Goal: Feedback & Contribution: Contribute content

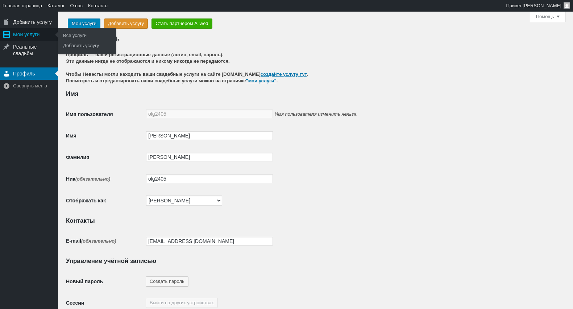
click at [22, 33] on div "Мои услуги" at bounding box center [29, 34] width 58 height 12
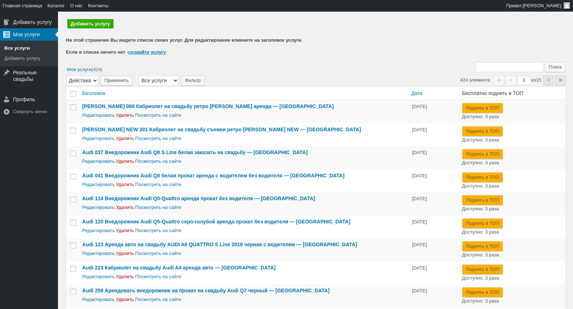
click at [83, 22] on link "Добавить услугу" at bounding box center [90, 23] width 46 height 9
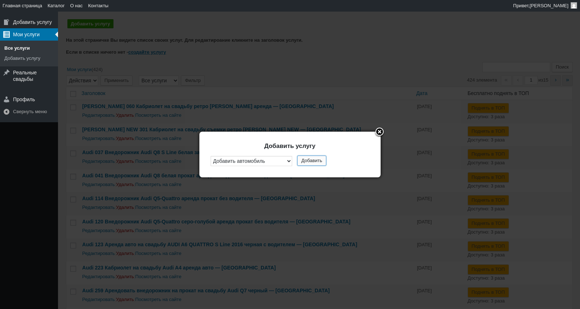
click at [310, 162] on button "Добавить" at bounding box center [311, 161] width 29 height 10
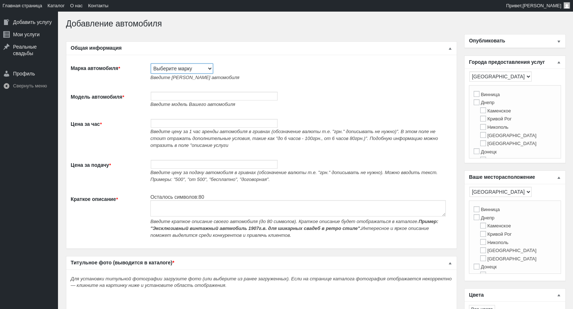
click at [160, 66] on select "Выберите марку Acura Alfa Romeo Alpine Aston [PERSON_NAME] Audi [PERSON_NAME] (…" at bounding box center [182, 68] width 62 height 10
select select "Mercedes-Benz"
click at [151, 63] on select "Выберите марку Acura Alfa Romeo Alpine Aston Martin Audi Austin Barkas (Баркас)…" at bounding box center [182, 68] width 62 height 10
type input "Mercedes-Benz"
click at [168, 91] on td "Введите модель Вашего автомобиля" at bounding box center [300, 99] width 306 height 27
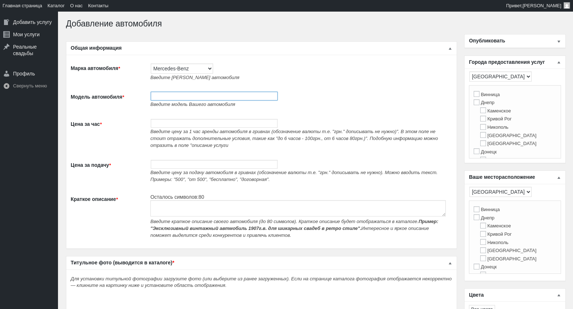
click at [168, 95] on input "Модель автомобиля *" at bounding box center [214, 96] width 127 height 9
paste input "Бронированный Mercedes Benz W221 S600 GUARD B7 на прокат"
type input "128 Бронированный Mercedes Benz W221 S600 GUARD B7 на прокат"
click at [169, 126] on input "Цена за час *" at bounding box center [214, 123] width 127 height 9
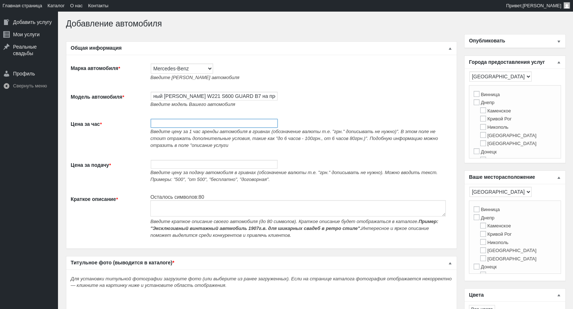
scroll to position [0, 0]
type input "4200"
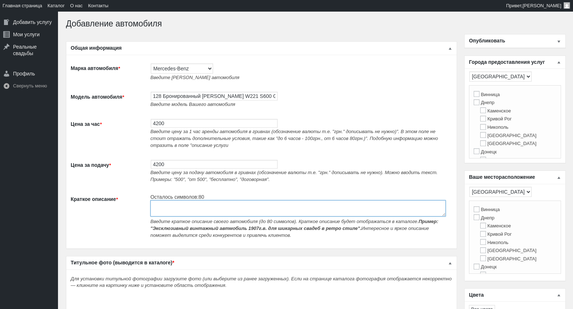
paste textarea "Бронированный Mercedes Benz W221 S600 GUARD B7 на прокат"
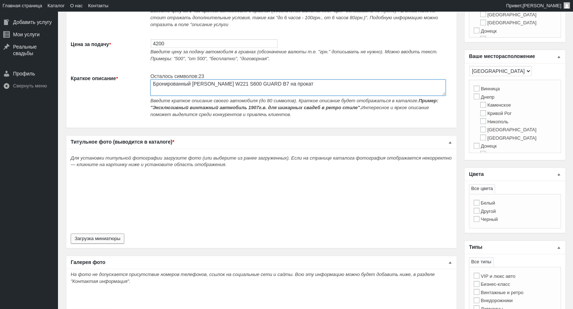
type textarea "Бронированный Mercedes Benz W221 S600 GUARD B7 на прокат"
click at [98, 241] on button "Загрузка миниатюры" at bounding box center [98, 239] width 54 height 10
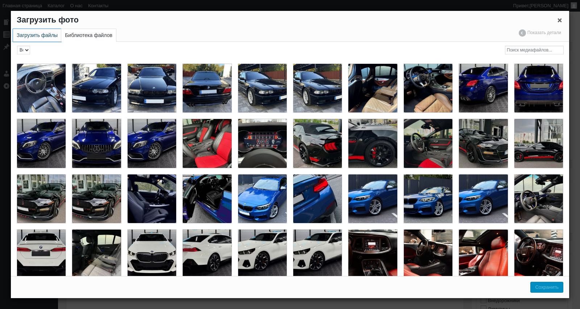
click at [42, 29] on link "Загрузить файлы" at bounding box center [37, 35] width 48 height 13
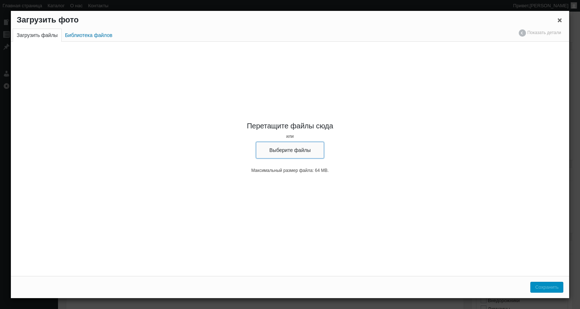
click at [296, 147] on button "Выберите файлы" at bounding box center [290, 150] width 68 height 17
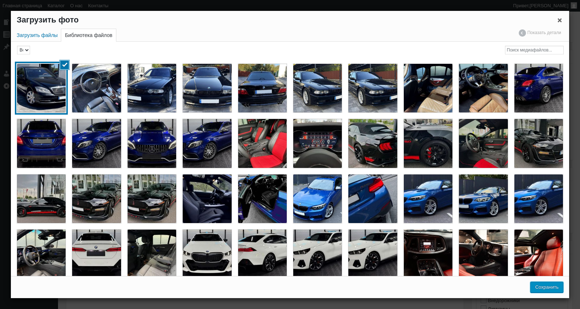
click at [552, 285] on button "Сохранить" at bounding box center [547, 287] width 33 height 11
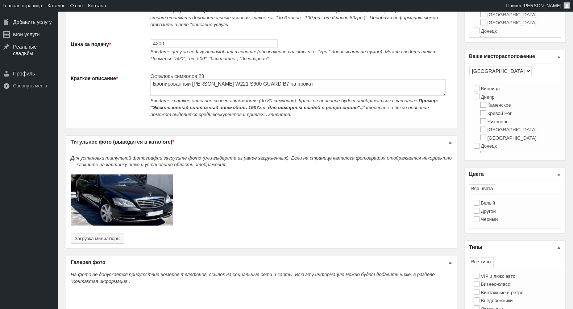
click at [490, 222] on label "Черный" at bounding box center [486, 219] width 24 height 5
click at [480, 222] on input "Черный" at bounding box center [477, 219] width 6 height 6
checkbox input "true"
click at [487, 111] on label "[GEOGRAPHIC_DATA]" at bounding box center [502, 107] width 56 height 5
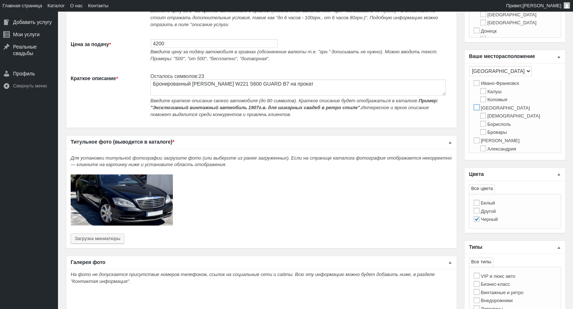
click at [480, 110] on input "[GEOGRAPHIC_DATA]" at bounding box center [477, 107] width 6 height 6
checkbox input "true"
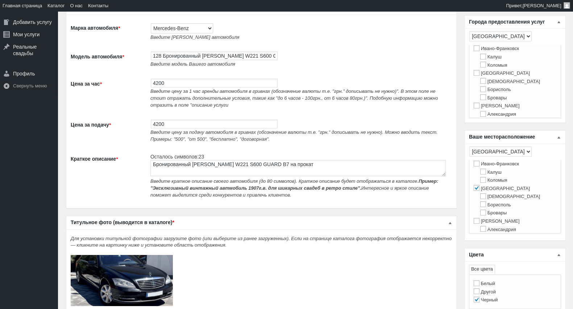
click at [487, 76] on label "[GEOGRAPHIC_DATA]" at bounding box center [502, 72] width 56 height 5
click at [480, 76] on input "[GEOGRAPHIC_DATA]" at bounding box center [477, 73] width 6 height 6
checkbox input "true"
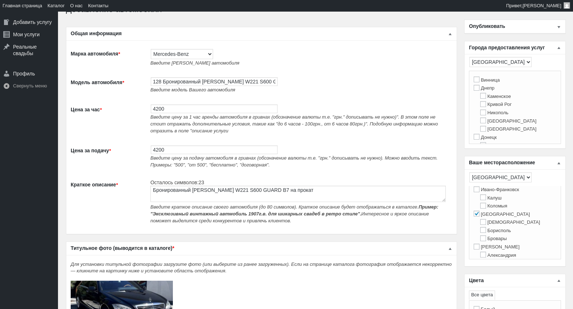
scroll to position [0, 0]
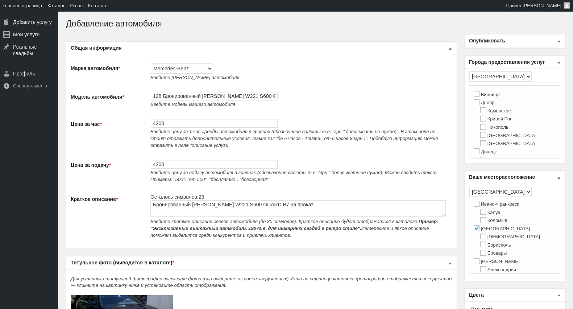
click at [502, 44] on span "Опубликовать" at bounding box center [487, 41] width 36 height 6
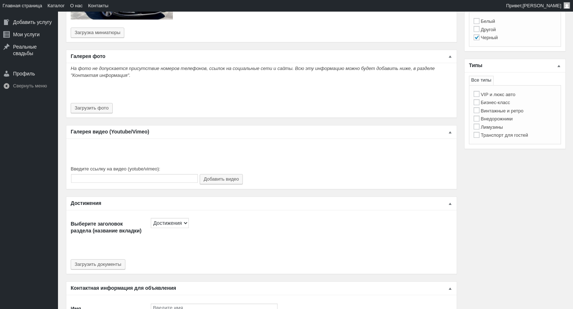
scroll to position [322, 0]
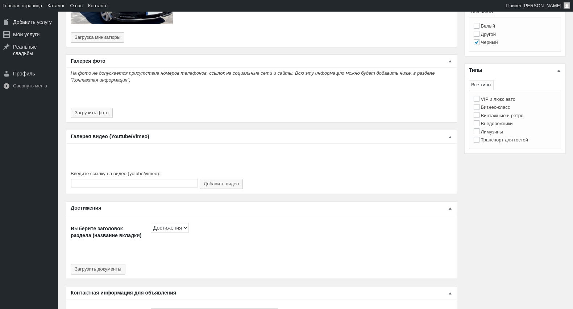
click at [503, 110] on label "Бизнес-класс" at bounding box center [492, 106] width 37 height 5
click at [480, 110] on input "Бизнес-класс" at bounding box center [477, 107] width 6 height 6
checkbox input "true"
click at [507, 99] on label "VIP и люкс авто" at bounding box center [495, 98] width 42 height 5
click at [480, 99] on input "VIP и люкс авто" at bounding box center [477, 99] width 6 height 6
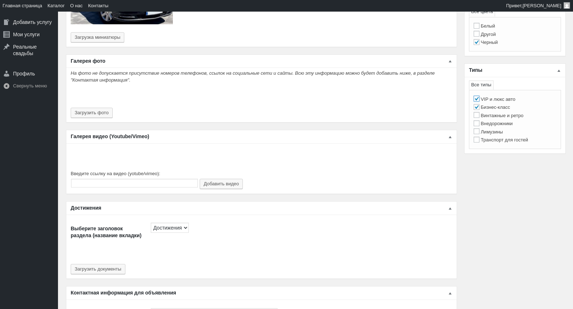
checkbox input "true"
click at [96, 109] on button "Загрузить фото" at bounding box center [92, 113] width 42 height 10
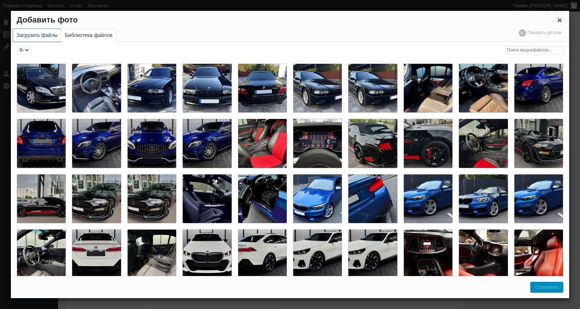
click at [22, 33] on link "Загрузить файлы" at bounding box center [37, 35] width 48 height 13
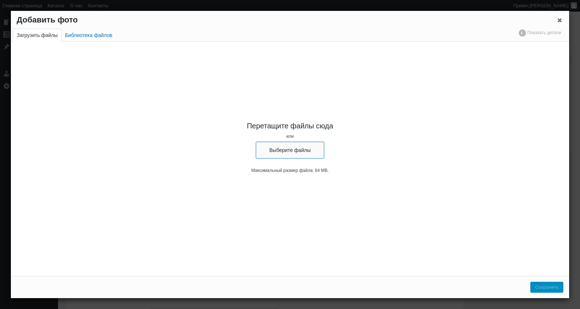
click at [296, 147] on button "Выберите файлы" at bounding box center [290, 150] width 68 height 17
type input "C:\fakepath\Mercedes-Benz S-Class бронированный на прокат, аренда бронированый …"
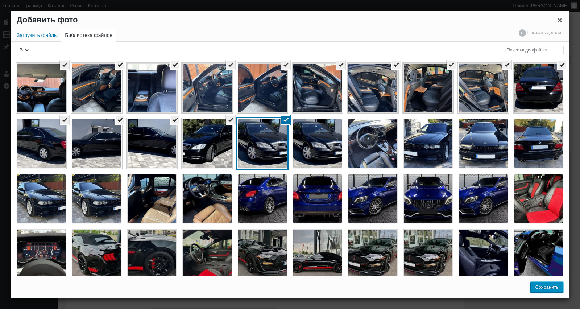
click at [558, 289] on button "Сохранить" at bounding box center [547, 287] width 33 height 11
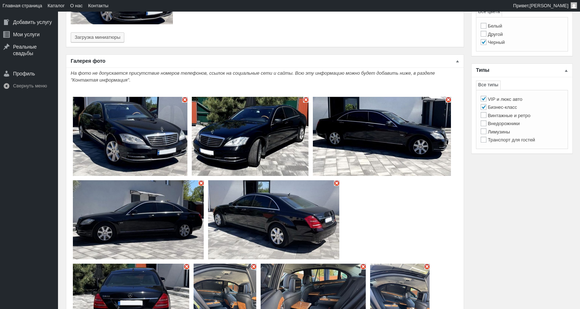
type input "15"
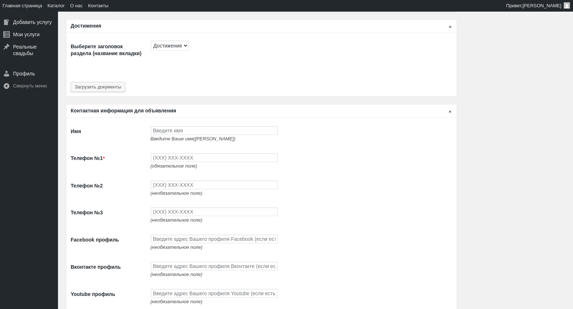
scroll to position [1007, 0]
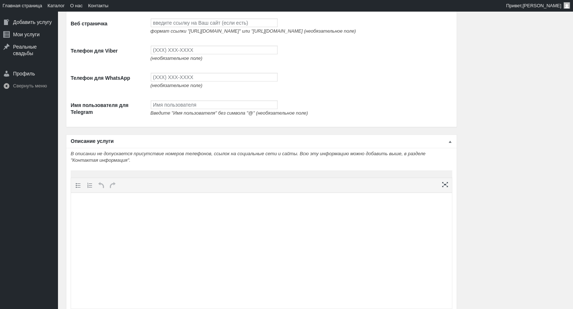
click at [208, 219] on html at bounding box center [261, 207] width 381 height 28
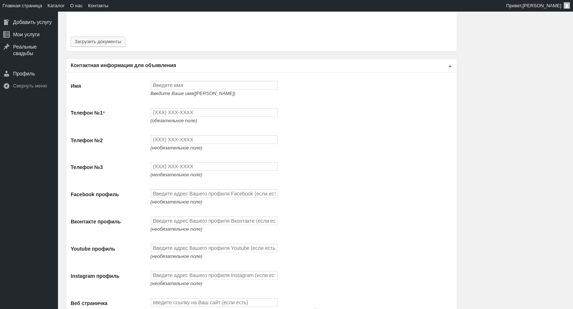
scroll to position [927, 0]
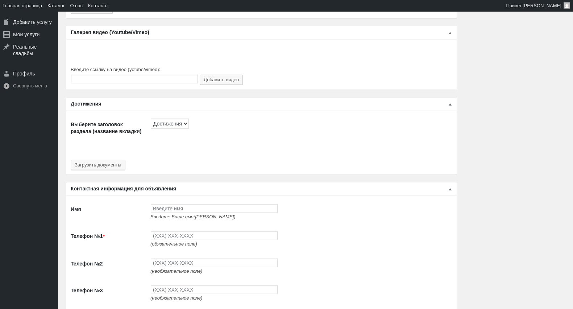
click at [195, 219] on span "Введите Ваше имя([PERSON_NAME])" at bounding box center [193, 216] width 85 height 5
click at [200, 213] on input "Имя" at bounding box center [214, 208] width 127 height 9
type input "[PERSON_NAME]"
type input "(093) 765-5597"
type input "(093) 494-9497"
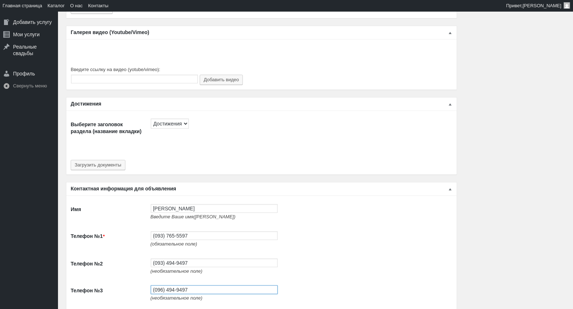
type input "(096) 494-9497"
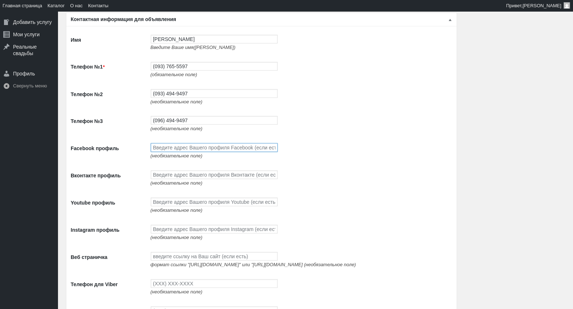
paste input "[URL][DOMAIN_NAME]"
type input "[URL][DOMAIN_NAME]"
click at [181, 206] on input "Youtube профиль" at bounding box center [214, 202] width 127 height 9
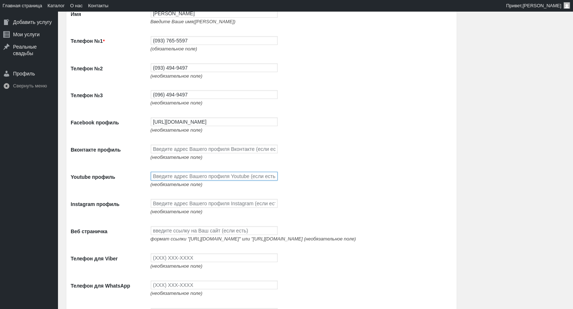
scroll to position [1136, 0]
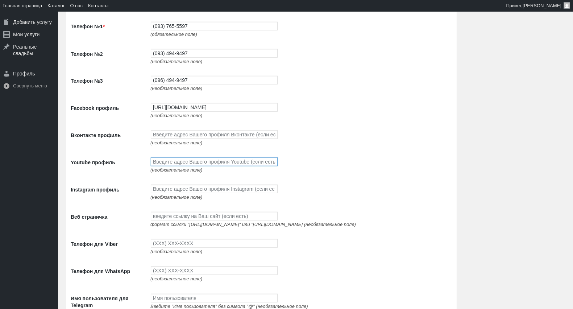
click at [160, 166] on input "Youtube профиль" at bounding box center [214, 161] width 127 height 9
paste input "[URL][DOMAIN_NAME]"
type input "[URL][DOMAIN_NAME]"
click at [167, 193] on input "Instagram профиль" at bounding box center [214, 189] width 127 height 9
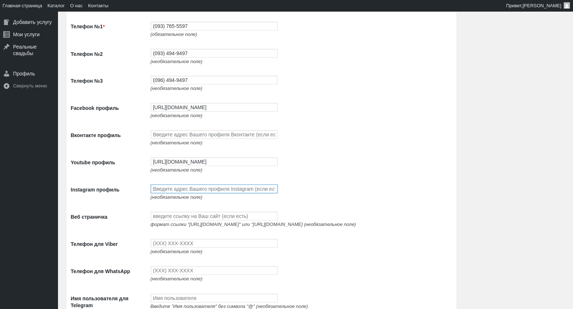
scroll to position [0, 0]
paste input "[URL][DOMAIN_NAME]"
type input "[URL][DOMAIN_NAME]"
click at [189, 221] on input "Веб страничка" at bounding box center [214, 216] width 127 height 9
paste input "[URL][DOMAIN_NAME]"
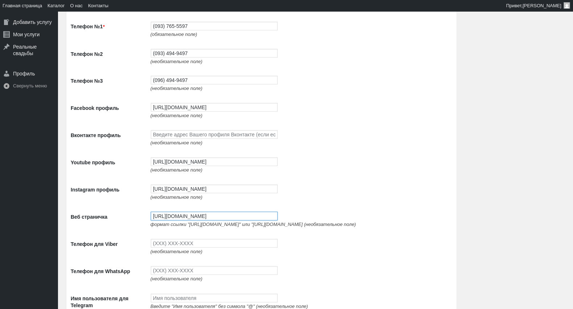
type input "[URL][DOMAIN_NAME]"
click at [202, 248] on input "Телефон для Viber" at bounding box center [214, 243] width 127 height 9
type input "(093) 765-5597"
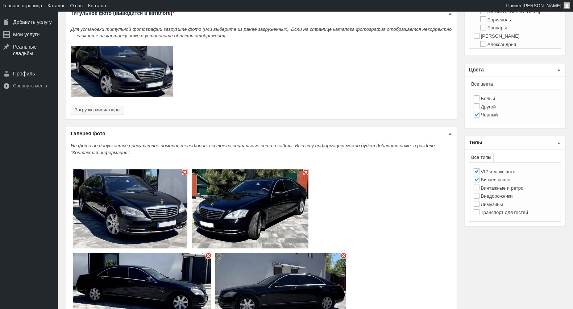
scroll to position [48, 0]
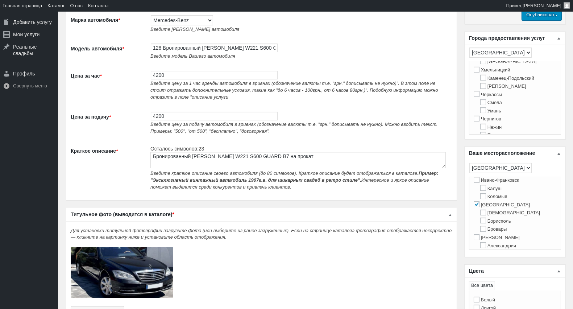
type input "(093) 765-5597"
click at [545, 19] on input "Опубликовать" at bounding box center [542, 14] width 40 height 11
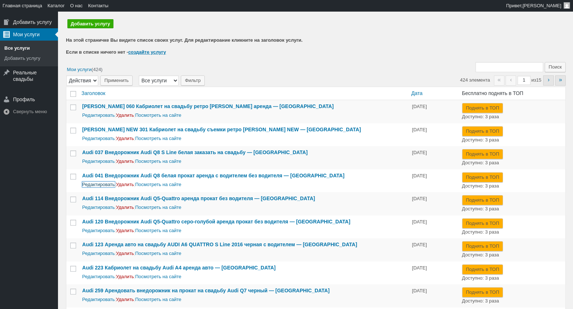
click at [103, 184] on link "Редактировать" at bounding box center [98, 184] width 33 height 5
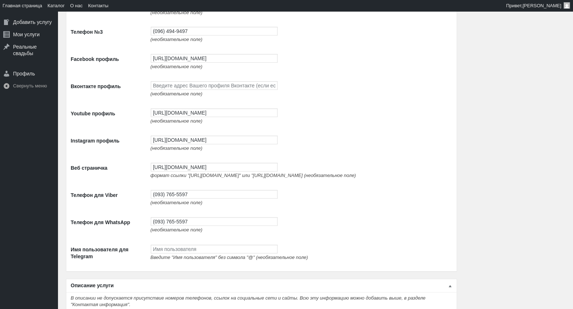
scroll to position [778, 0]
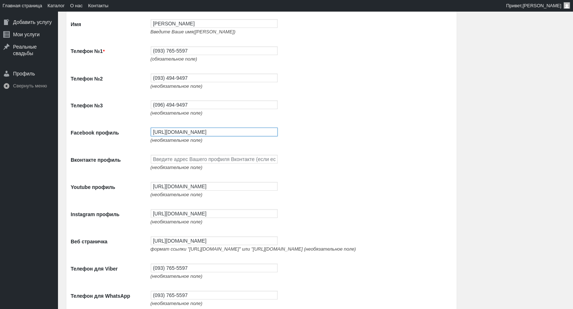
click at [181, 136] on input "[URL][DOMAIN_NAME]" at bounding box center [214, 132] width 127 height 9
click at [234, 191] on input "[URL][DOMAIN_NAME]" at bounding box center [214, 186] width 127 height 9
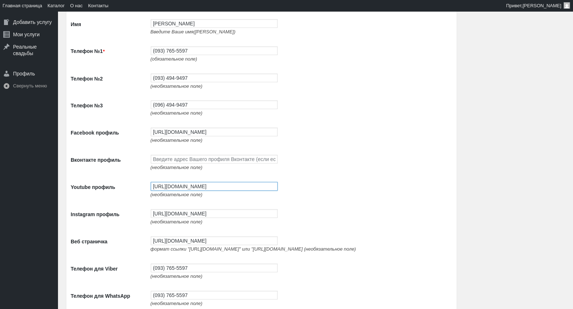
click at [234, 191] on input "[URL][DOMAIN_NAME]" at bounding box center [214, 186] width 127 height 9
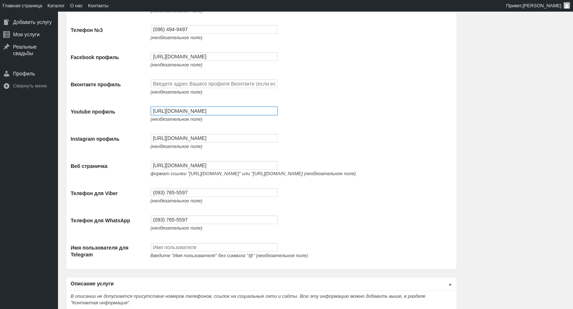
scroll to position [858, 0]
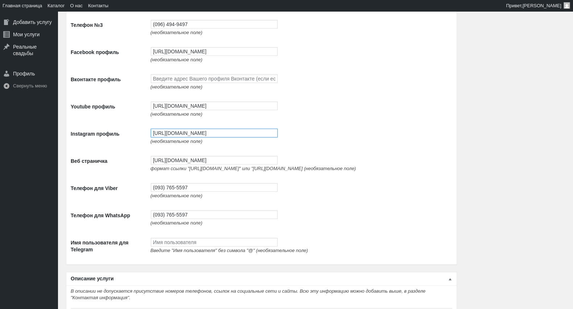
click at [200, 137] on input "[URL][DOMAIN_NAME]" at bounding box center [214, 133] width 127 height 9
click at [201, 165] on input "[URL][DOMAIN_NAME]" at bounding box center [214, 160] width 127 height 9
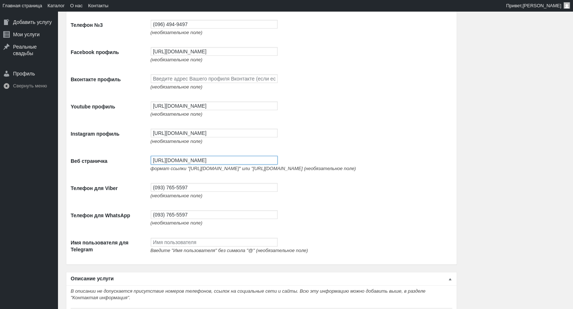
click at [201, 165] on input "[URL][DOMAIN_NAME]" at bounding box center [214, 160] width 127 height 9
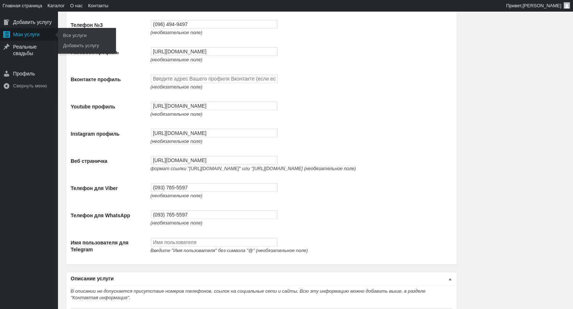
click at [34, 36] on div "Мои услуги" at bounding box center [29, 34] width 58 height 12
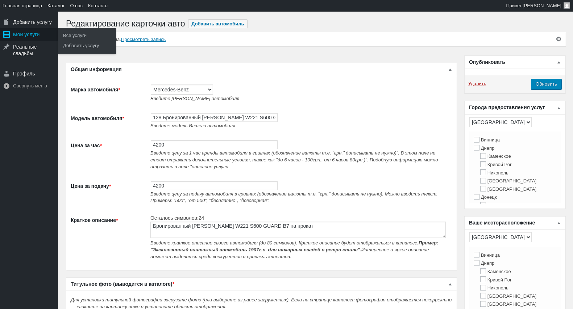
click at [26, 35] on div "Мои услуги" at bounding box center [29, 34] width 58 height 12
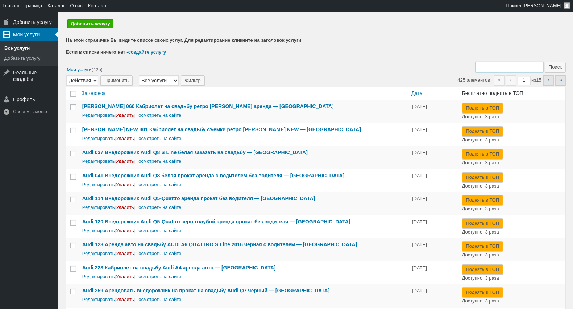
click at [490, 65] on input "Поиск:" at bounding box center [510, 67] width 68 height 10
type input "128"
click at [545, 62] on input "Поиск" at bounding box center [555, 67] width 21 height 10
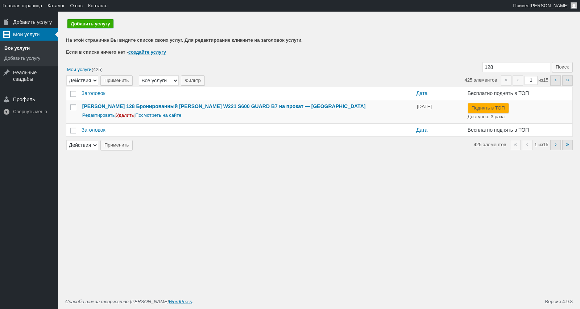
click at [92, 22] on link "Добавить услугу" at bounding box center [90, 23] width 46 height 9
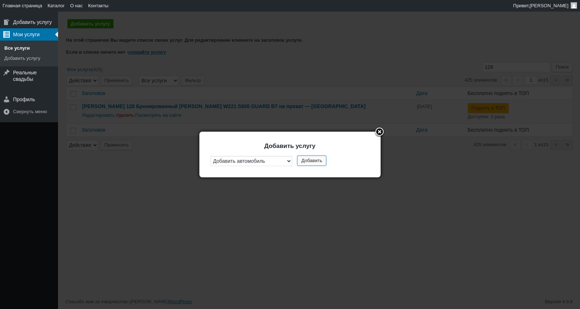
click at [310, 158] on button "Добавить" at bounding box center [311, 161] width 29 height 10
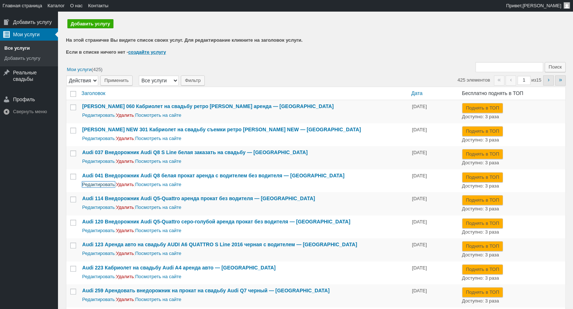
click at [95, 183] on link "Редактировать" at bounding box center [98, 184] width 33 height 5
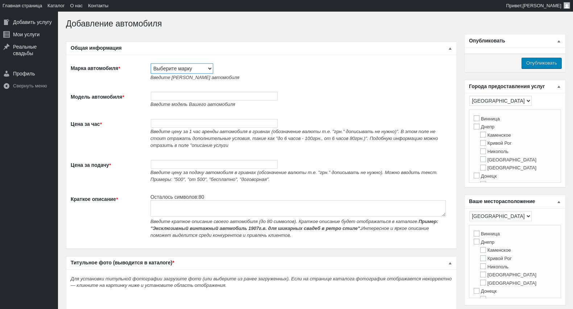
click at [172, 70] on select "Выберите марку Acura Alfa Romeo Alpine Aston Martin Audi Austin Barkas (Баркас)…" at bounding box center [182, 68] width 62 height 10
select select "Mercedes-Benz"
click at [151, 63] on select "Выберите марку Acura Alfa Romeo Alpine Aston Martin Audi Austin Barkas (Баркас)…" at bounding box center [182, 68] width 62 height 10
type input "Mercedes-Benz"
click at [179, 103] on span "Введите модель Вашего автомобиля" at bounding box center [193, 104] width 85 height 5
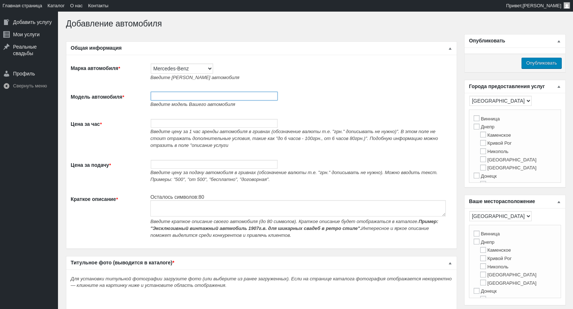
click at [167, 94] on input "Модель автомобиля *" at bounding box center [214, 96] width 127 height 9
paste input "Прокат бронированный Mercedes-Benz s600 w222 Guard 2014"
type input "127 Прокат бронированный Mercedes-Benz s600 w222 Guard 2014"
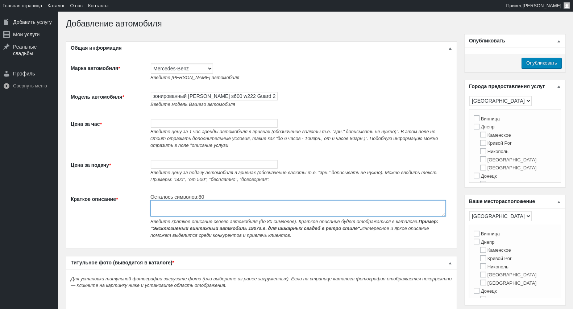
click at [169, 202] on textarea "Краткое описание *" at bounding box center [299, 208] width 296 height 16
paste textarea "Прокат бронированный Mercedes-Benz s600 w222 Guard 2014"
type textarea "Прокат бронированный Mercedes-Benz s600 w222 Guard 2014"
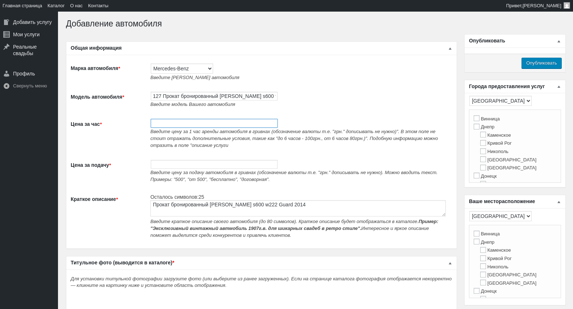
click at [193, 123] on input "Цена за час *" at bounding box center [214, 123] width 127 height 9
type input "8400"
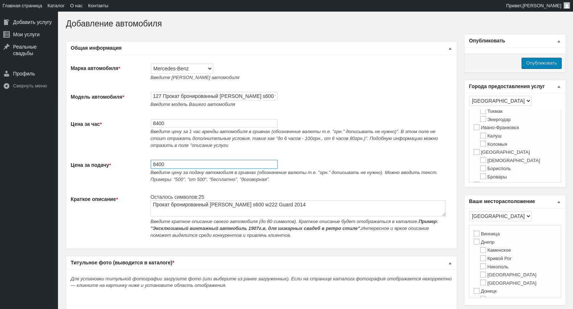
scroll to position [161, 0]
type input "8400"
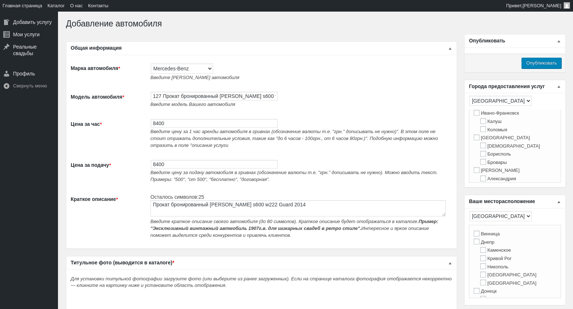
click at [484, 140] on label "[GEOGRAPHIC_DATA]" at bounding box center [502, 137] width 56 height 5
click at [480, 140] on input "[GEOGRAPHIC_DATA]" at bounding box center [477, 138] width 6 height 6
checkbox input "true"
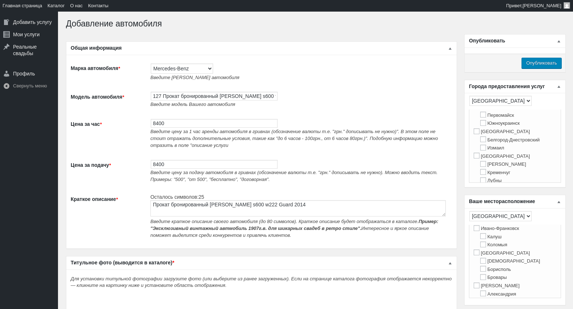
click at [481, 256] on label "[GEOGRAPHIC_DATA]" at bounding box center [502, 252] width 56 height 5
click at [480, 255] on input "[GEOGRAPHIC_DATA]" at bounding box center [477, 253] width 6 height 6
checkbox input "true"
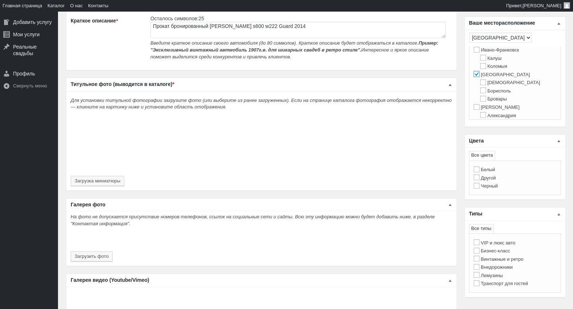
scroll to position [201, 0]
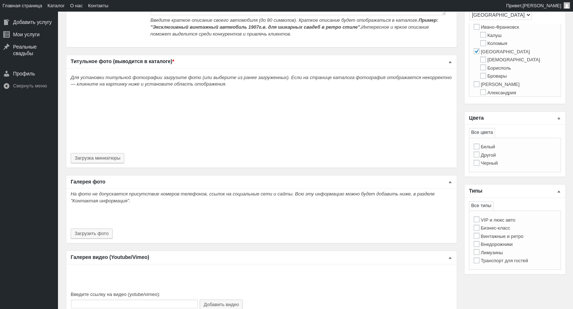
click at [492, 165] on label "Черный" at bounding box center [486, 162] width 24 height 5
click at [480, 165] on input "Черный" at bounding box center [477, 163] width 6 height 6
checkbox input "true"
click at [507, 230] on label "Бизнес-класс" at bounding box center [492, 227] width 37 height 5
click at [480, 230] on input "Бизнес-класс" at bounding box center [477, 228] width 6 height 6
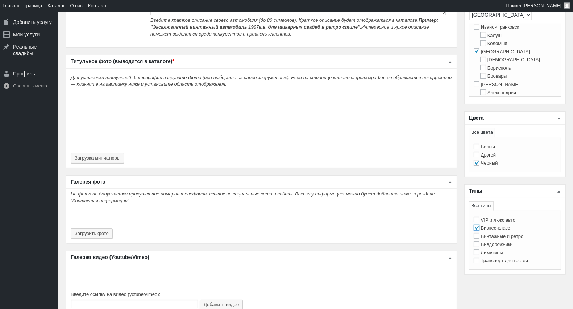
checkbox input "true"
click at [510, 223] on label "VIP и люкс авто" at bounding box center [495, 219] width 42 height 5
click at [480, 222] on input "VIP и люкс авто" at bounding box center [477, 220] width 6 height 6
checkbox input "true"
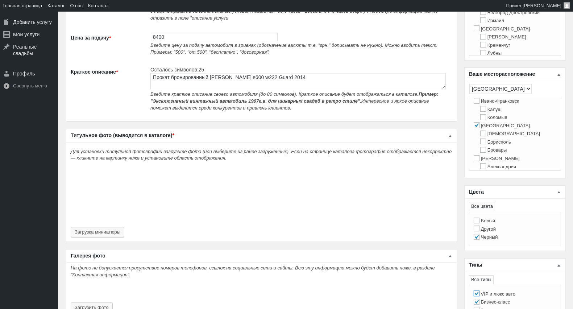
scroll to position [121, 0]
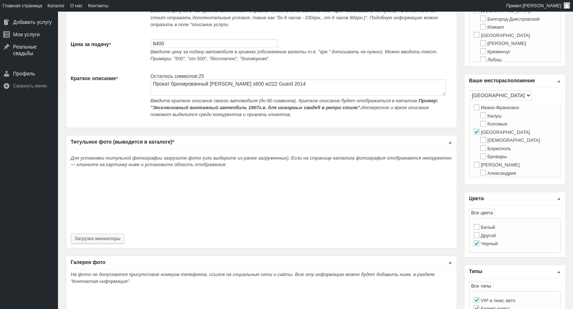
click at [110, 233] on div "Для установки титульной фотографии загрузите фото (или выберите из ранее загруж…" at bounding box center [261, 198] width 391 height 100
click at [124, 236] on button "Загрузка миниатюры" at bounding box center [98, 239] width 54 height 10
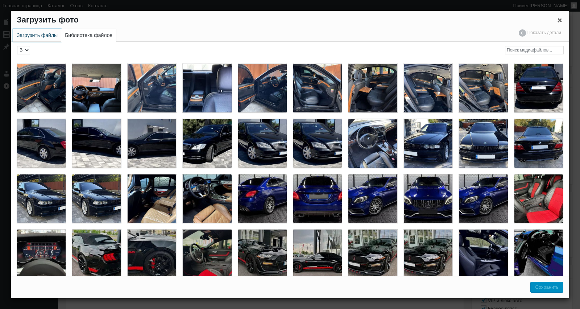
click at [45, 30] on link "Загрузить файлы" at bounding box center [37, 35] width 48 height 13
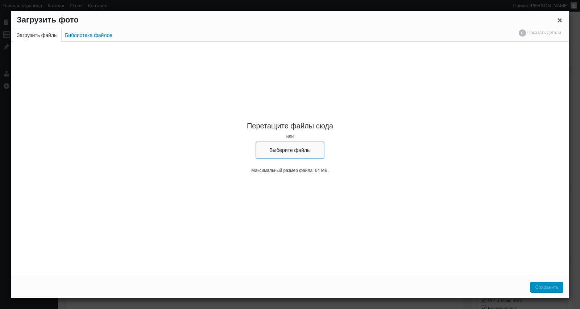
click at [295, 157] on button "Выберите файлы" at bounding box center [290, 150] width 68 height 17
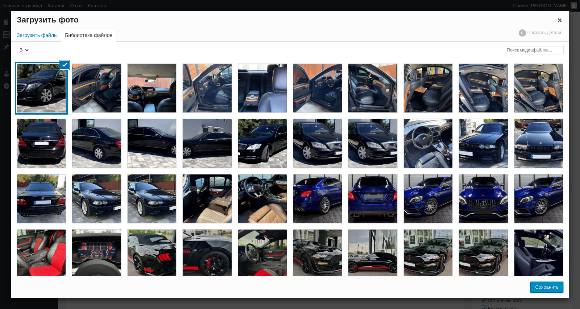
click at [541, 286] on button "Сохранить" at bounding box center [547, 287] width 33 height 11
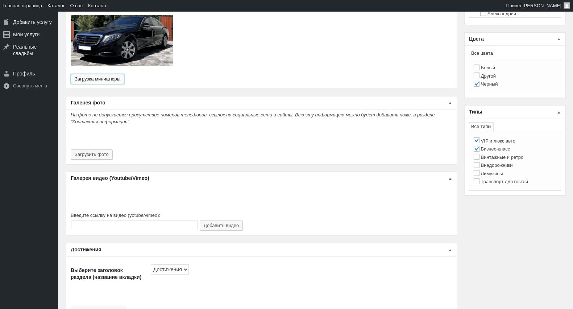
scroll to position [363, 0]
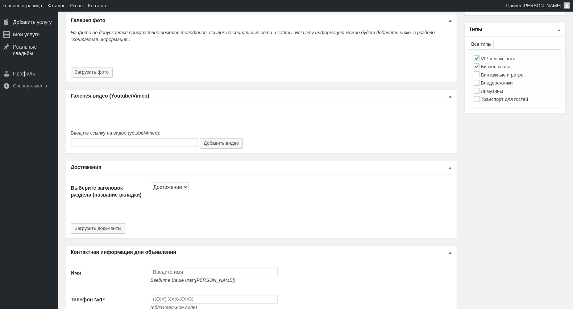
click at [91, 67] on div "На фото не допускается присутствие номеров телефонов, ссылок на социальные сети…" at bounding box center [261, 55] width 391 height 52
click at [96, 74] on button "Загрузить фото" at bounding box center [92, 72] width 42 height 10
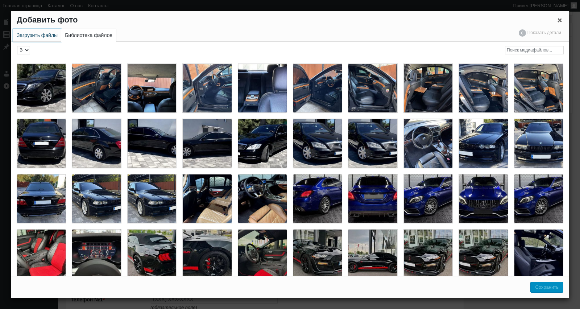
click at [44, 38] on link "Загрузить файлы" at bounding box center [37, 35] width 48 height 13
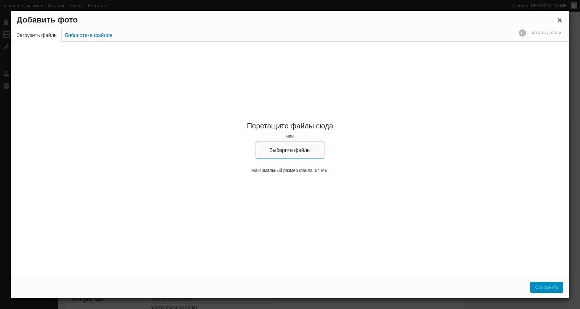
click at [294, 156] on button "Выберите файлы" at bounding box center [290, 150] width 68 height 17
type input "C:\fakepath\Mercedes-Benz S-Class 2014 на прокат, аренда бронированный мерседес…"
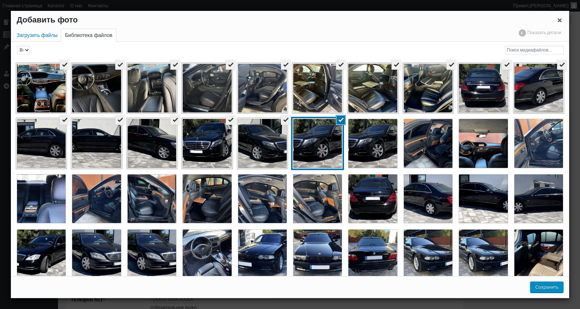
drag, startPoint x: 547, startPoint y: 288, endPoint x: 339, endPoint y: 1, distance: 353.5
click at [547, 288] on button "Сохранить" at bounding box center [547, 287] width 33 height 11
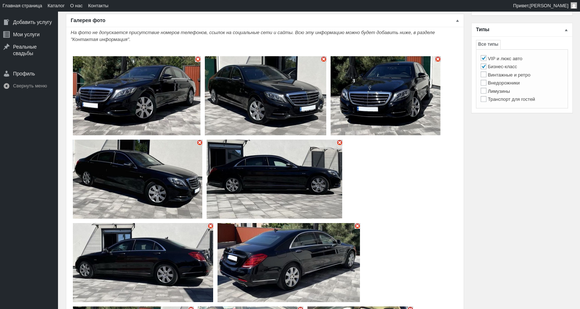
type input "16"
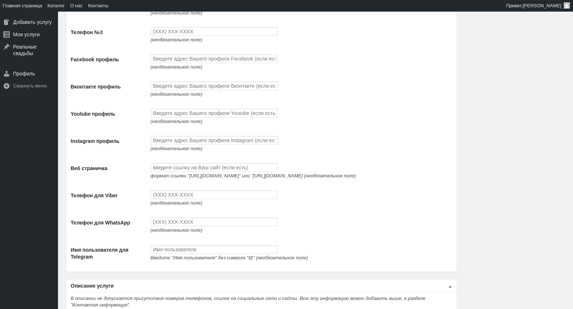
scroll to position [1209, 0]
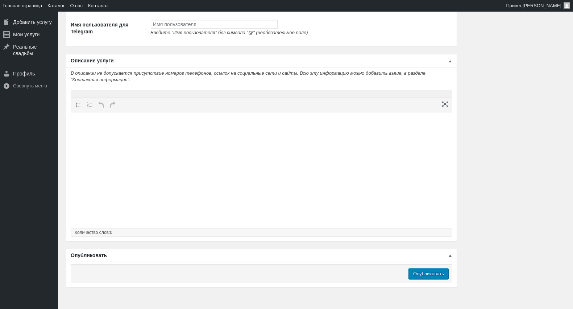
click at [188, 140] on html at bounding box center [261, 126] width 381 height 28
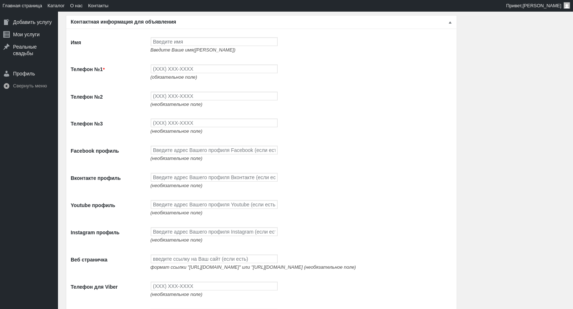
scroll to position [1007, 0]
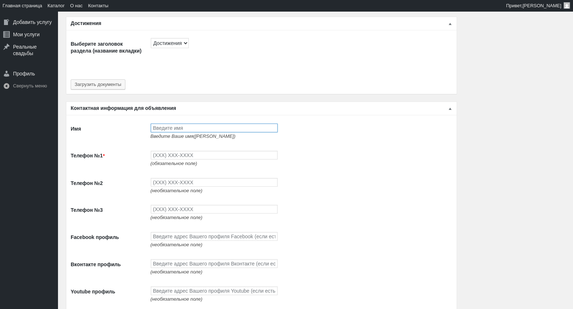
click at [182, 132] on input "Имя" at bounding box center [214, 128] width 127 height 9
type input "[PERSON_NAME]"
type input "(093) 765-5597"
type input "(093) 494-9497"
type input "(096) 494-9497"
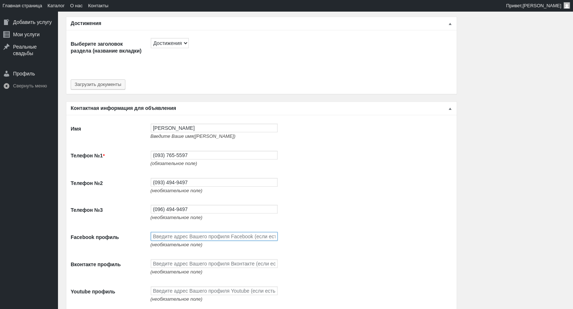
paste input "[URL][DOMAIN_NAME]"
type input "https://www.facebook.com/profile.php?id=100087672474351"
click at [178, 268] on input "Вконтакте профиль" at bounding box center [214, 263] width 127 height 9
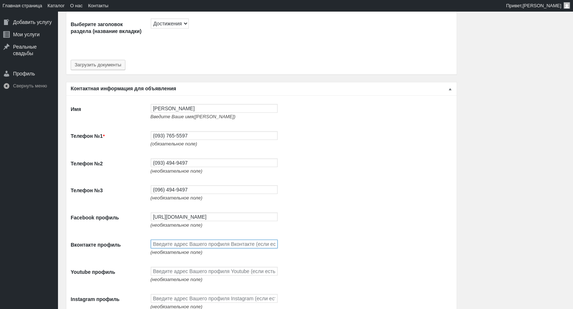
scroll to position [1088, 0]
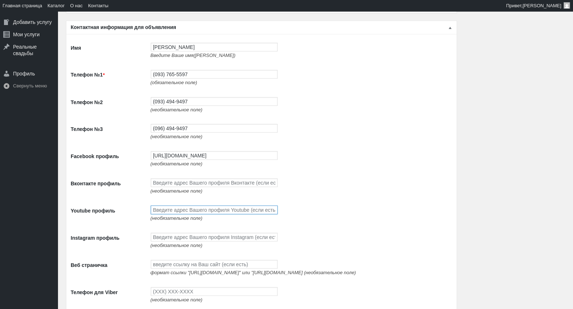
click at [176, 214] on input "Youtube профиль" at bounding box center [214, 210] width 127 height 9
paste input "[URL][DOMAIN_NAME]"
type input "[URL][DOMAIN_NAME]"
click at [175, 242] on input "Instagram профиль" at bounding box center [214, 237] width 127 height 9
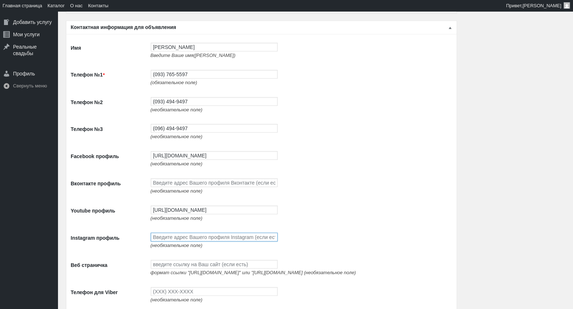
scroll to position [0, 0]
paste input "[URL][DOMAIN_NAME]"
type input "[URL][DOMAIN_NAME]"
click at [187, 269] on input "Веб страничка" at bounding box center [214, 264] width 127 height 9
paste input "[URL][DOMAIN_NAME]"
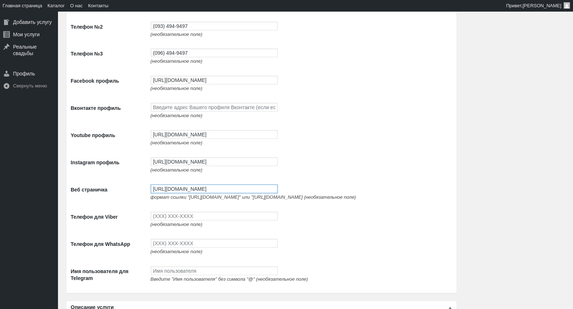
scroll to position [1169, 0]
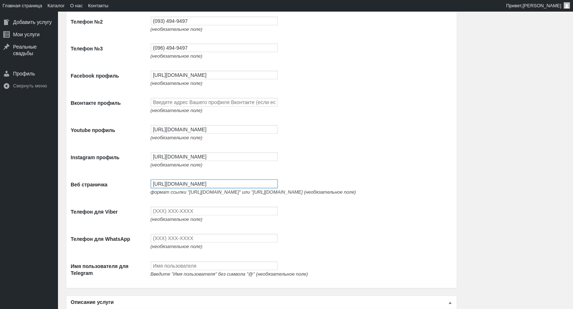
type input "[URL][DOMAIN_NAME]"
click at [162, 215] on input "Телефон для Viber" at bounding box center [214, 211] width 127 height 9
type input "(093) 765-5597"
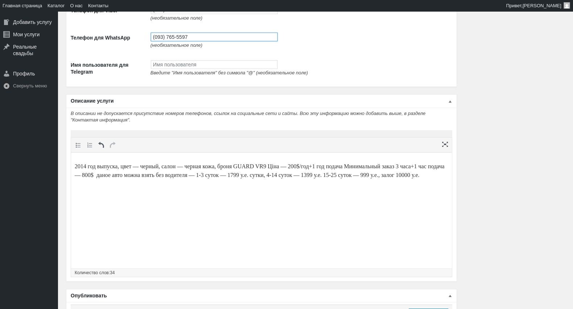
scroll to position [1434, 0]
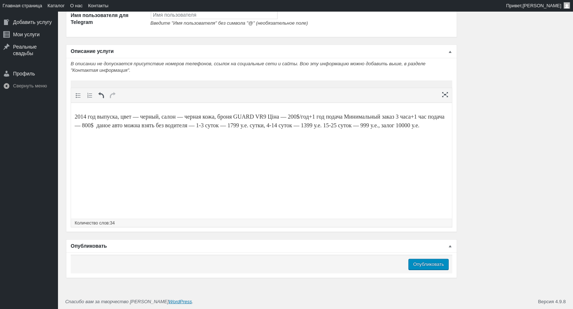
type input "(093) 765-5597"
click at [437, 266] on input "Опубликовать" at bounding box center [429, 264] width 40 height 11
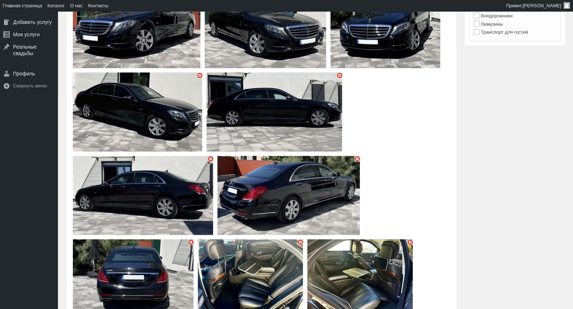
scroll to position [0, 0]
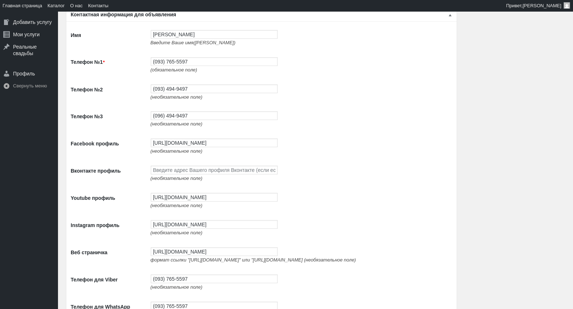
scroll to position [886, 0]
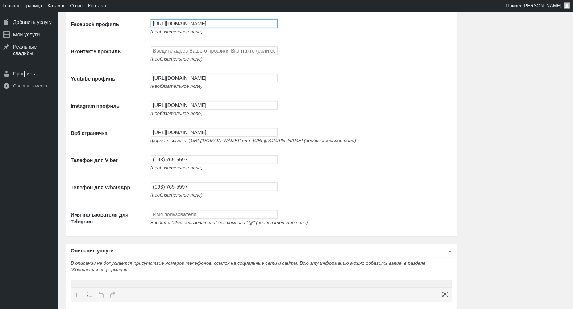
click at [174, 28] on input "[URL][DOMAIN_NAME]" at bounding box center [214, 23] width 127 height 9
click at [180, 82] on input "[URL][DOMAIN_NAME]" at bounding box center [214, 78] width 127 height 9
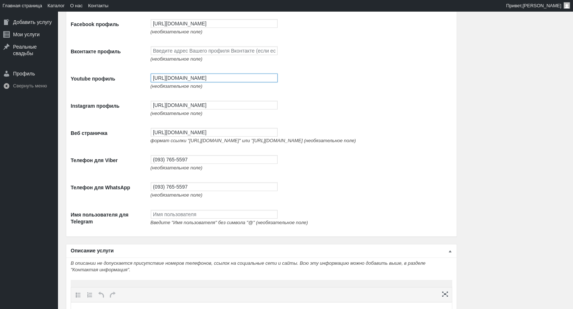
click at [180, 82] on input "[URL][DOMAIN_NAME]" at bounding box center [214, 78] width 127 height 9
click at [172, 108] on td "[URL][DOMAIN_NAME] (необязательное поле)" at bounding box center [300, 108] width 306 height 27
click at [170, 110] on input "[URL][DOMAIN_NAME]" at bounding box center [214, 105] width 127 height 9
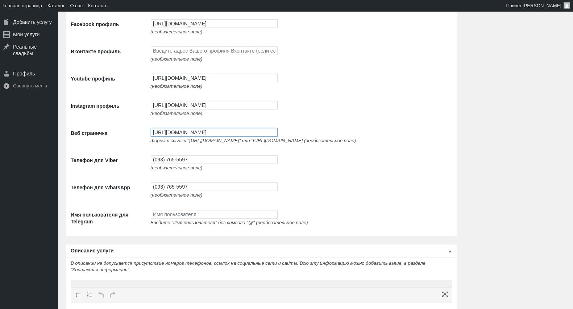
click at [191, 137] on input "[URL][DOMAIN_NAME]" at bounding box center [214, 132] width 127 height 9
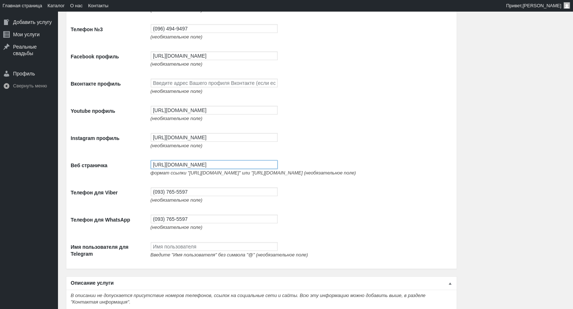
scroll to position [806, 0]
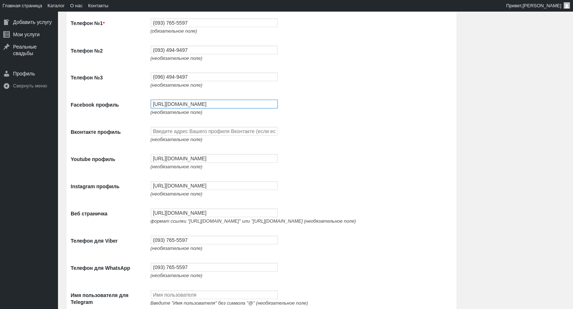
click at [172, 108] on input "[URL][DOMAIN_NAME]" at bounding box center [214, 104] width 127 height 9
click at [202, 163] on input "[URL][DOMAIN_NAME]" at bounding box center [214, 158] width 127 height 9
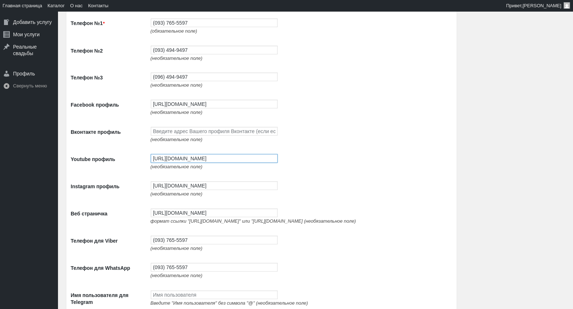
click at [202, 163] on input "[URL][DOMAIN_NAME]" at bounding box center [214, 158] width 127 height 9
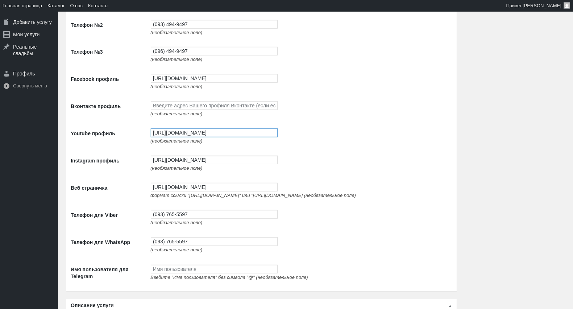
scroll to position [846, 0]
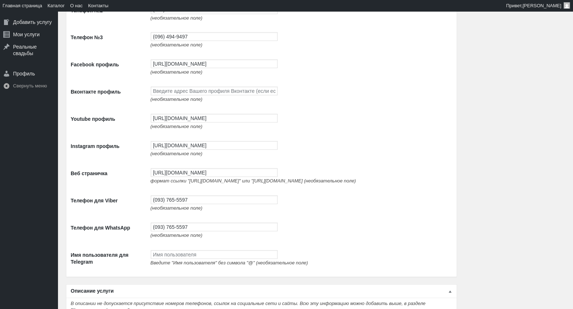
click at [200, 147] on td "[URL][DOMAIN_NAME] (необязательное поле)" at bounding box center [300, 148] width 306 height 27
click at [202, 162] on td "[URL][DOMAIN_NAME] (необязательное поле)" at bounding box center [300, 148] width 306 height 27
click at [204, 150] on input "[URL][DOMAIN_NAME]" at bounding box center [214, 145] width 127 height 9
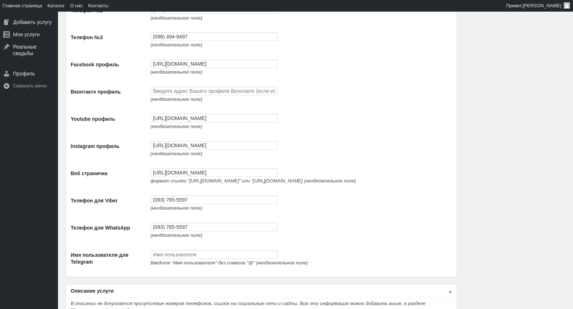
click at [196, 184] on span "формат ссылки "[URL][DOMAIN_NAME]" или "[URL][DOMAIN_NAME] (необязательное поле)" at bounding box center [254, 180] width 206 height 5
click at [197, 177] on input "[URL][DOMAIN_NAME]" at bounding box center [214, 172] width 127 height 9
click at [427, 100] on td "(необязательное поле)" at bounding box center [300, 94] width 306 height 27
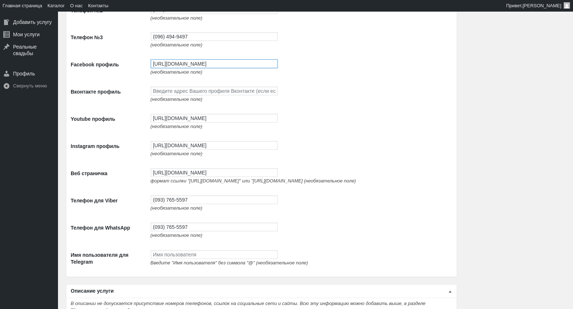
click at [186, 68] on input "[URL][DOMAIN_NAME]" at bounding box center [214, 63] width 127 height 9
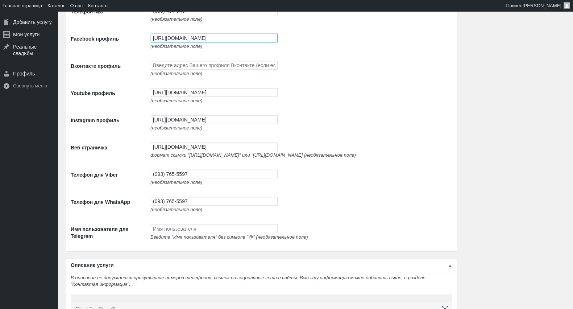
scroll to position [886, 0]
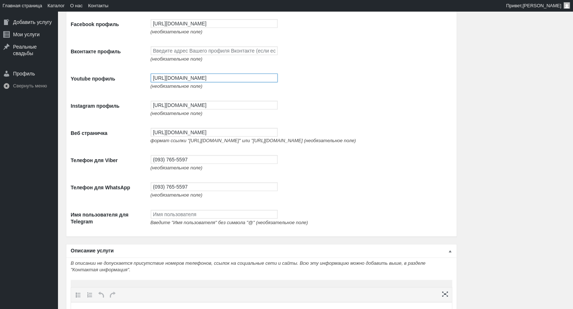
click at [187, 82] on input "[URL][DOMAIN_NAME]" at bounding box center [214, 78] width 127 height 9
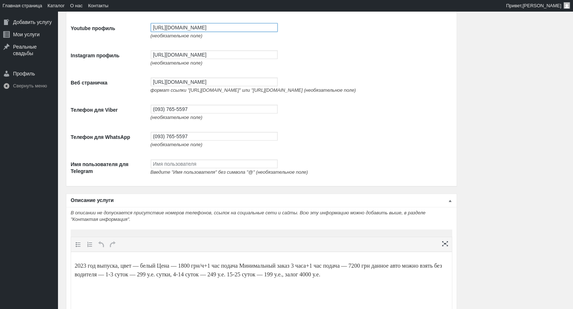
scroll to position [967, 0]
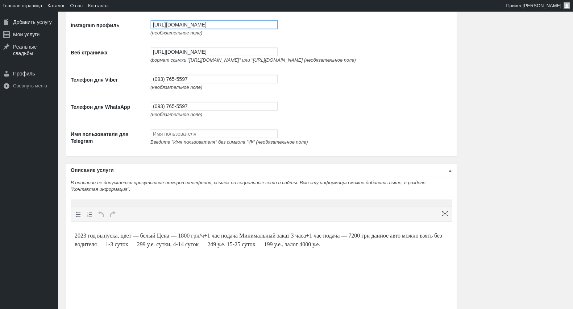
click at [176, 29] on input "[URL][DOMAIN_NAME]" at bounding box center [214, 24] width 127 height 9
click at [172, 57] on td "[URL][DOMAIN_NAME] формат ссылки "[URL][DOMAIN_NAME]" или "[URL][DOMAIN_NAME] (…" at bounding box center [300, 55] width 306 height 27
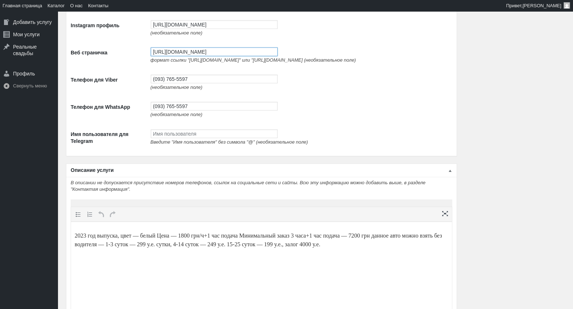
click at [172, 56] on input "[URL][DOMAIN_NAME]" at bounding box center [214, 52] width 127 height 9
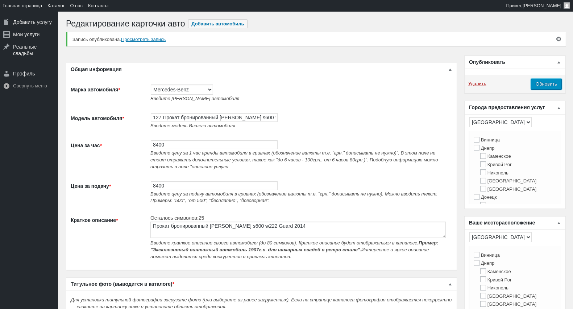
click at [549, 83] on input "Обновить" at bounding box center [546, 84] width 31 height 11
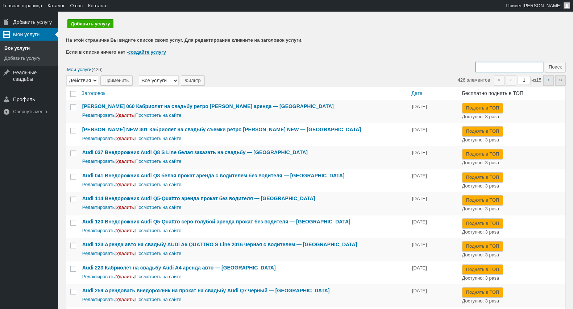
drag, startPoint x: 0, startPoint y: 0, endPoint x: 492, endPoint y: 66, distance: 496.2
click at [492, 66] on input "Поиск:" at bounding box center [510, 67] width 68 height 10
type input "127"
click at [545, 62] on input "Поиск" at bounding box center [555, 67] width 21 height 10
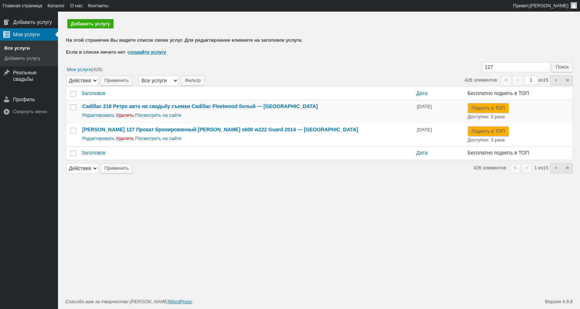
click at [94, 23] on link "Добавить услугу" at bounding box center [90, 23] width 46 height 9
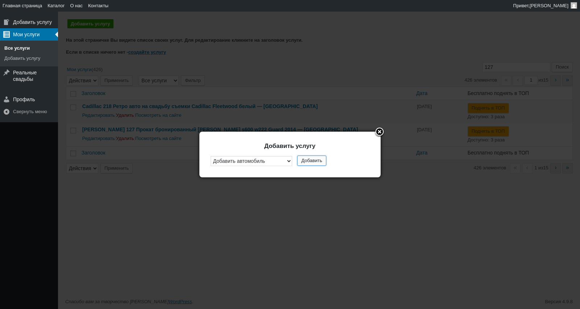
click at [314, 164] on button "Добавить" at bounding box center [311, 161] width 29 height 10
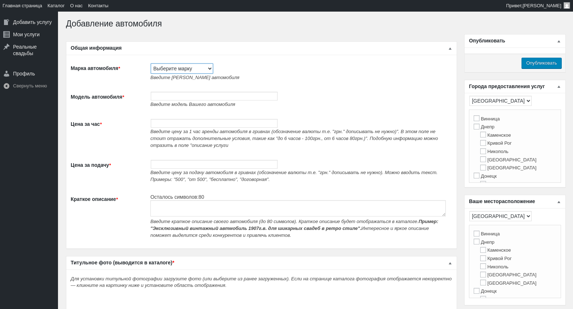
click at [172, 68] on select "Выберите марку Acura Alfa Romeo Alpine Aston Martin Audi Austin Barkas (Баркас)…" at bounding box center [182, 68] width 62 height 10
select select "Tesla"
click at [151, 63] on select "Выберите марку Acura Alfa Romeo Alpine Aston Martin Audi Austin Barkas (Баркас)…" at bounding box center [182, 68] width 62 height 10
type input "Tesla"
click at [164, 91] on td "Введите модель Вашего автомобиля" at bounding box center [300, 99] width 306 height 27
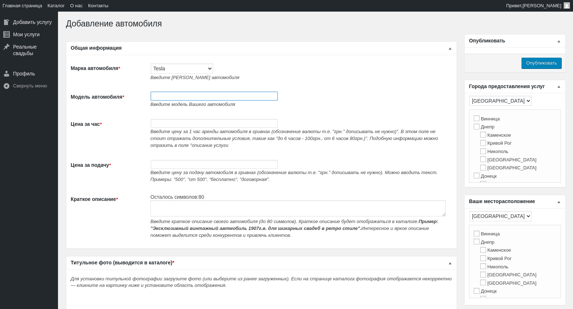
click at [171, 99] on input "Модель автомобиля *" at bounding box center [214, 96] width 127 height 9
paste input "Прокат Tesla Model X черная без водителя в [GEOGRAPHIC_DATA]"
type input "121 Прокат Tesla Model X черная без водителя в [GEOGRAPHIC_DATA]"
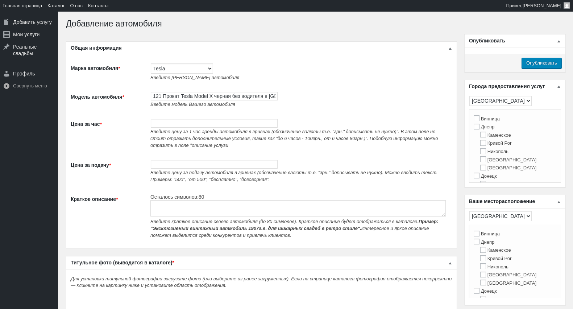
click at [189, 132] on span "Введите цену за 1 час аренды автомобиля в гривнах (обозначение валюты т.е. "грн…" at bounding box center [295, 138] width 288 height 19
click at [159, 120] on input "Цена за час *" at bounding box center [214, 123] width 127 height 9
type input "1500"
paste textarea "Прокат Tesla Model X черная без водителя в Киеве"
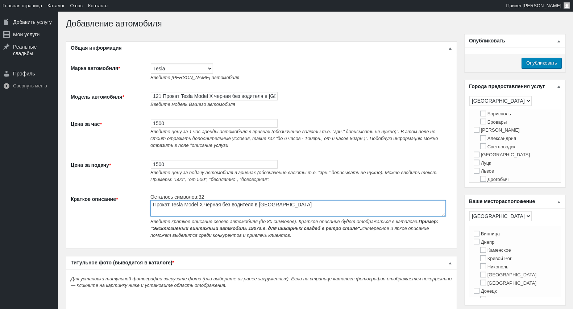
scroll to position [161, 0]
type textarea "Прокат Tesla Model X черная без водителя в Киеве"
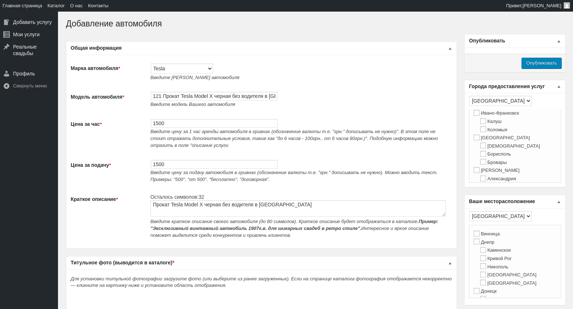
click at [491, 140] on label "[GEOGRAPHIC_DATA]" at bounding box center [502, 137] width 56 height 5
click at [480, 140] on input "[GEOGRAPHIC_DATA]" at bounding box center [477, 138] width 6 height 6
checkbox input "true"
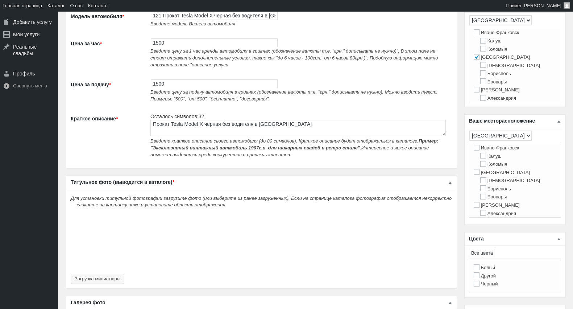
click at [489, 175] on label "[GEOGRAPHIC_DATA]" at bounding box center [502, 172] width 56 height 5
click at [480, 175] on input "[GEOGRAPHIC_DATA]" at bounding box center [477, 172] width 6 height 6
checkbox input "true"
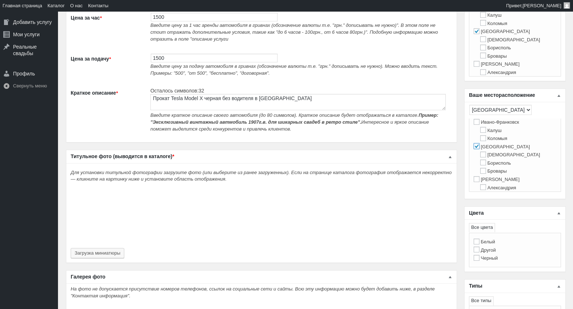
scroll to position [121, 0]
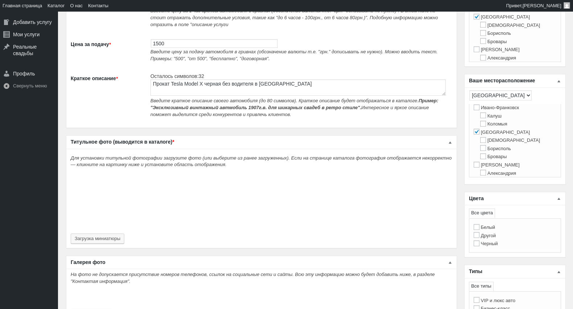
drag, startPoint x: 491, startPoint y: 226, endPoint x: 491, endPoint y: 234, distance: 8.4
drag, startPoint x: 491, startPoint y: 234, endPoint x: 498, endPoint y: 246, distance: 13.9
click at [498, 246] on label "Черный" at bounding box center [486, 243] width 24 height 5
click at [480, 246] on input "Черный" at bounding box center [477, 243] width 6 height 6
checkbox input "true"
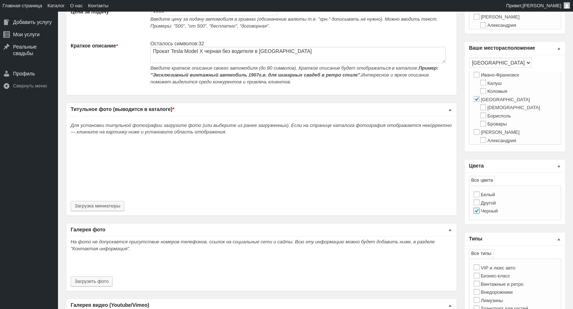
scroll to position [201, 0]
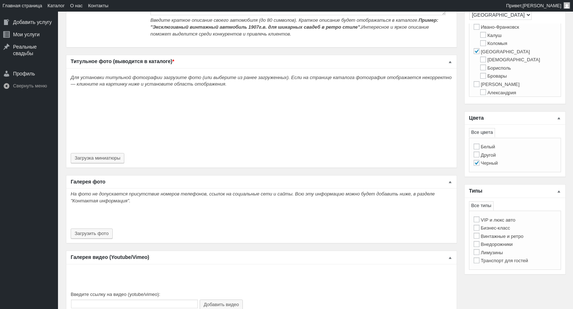
click at [506, 222] on label "VIP и люкс авто" at bounding box center [495, 219] width 42 height 5
click at [480, 222] on input "VIP и люкс авто" at bounding box center [477, 220] width 6 height 6
checkbox input "true"
click at [498, 230] on label "Бизнес-класс" at bounding box center [492, 227] width 37 height 5
click at [480, 230] on input "Бизнес-класс" at bounding box center [477, 228] width 6 height 6
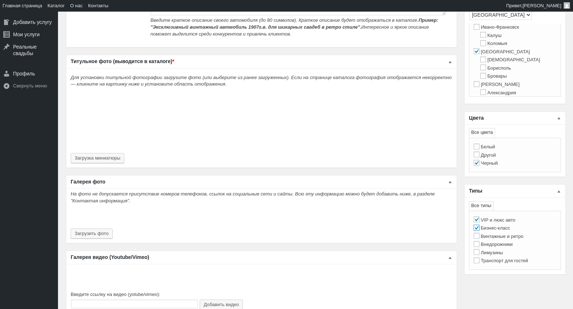
checkbox input "true"
click at [110, 162] on button "Загрузка миниатюры" at bounding box center [98, 158] width 54 height 10
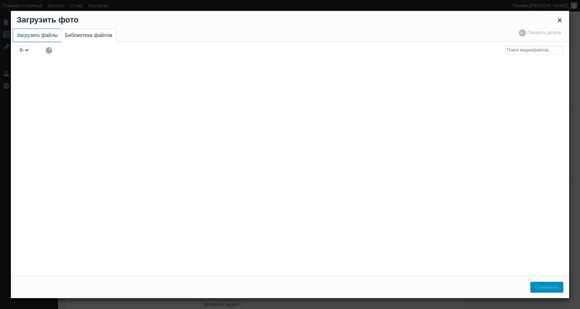
drag, startPoint x: 40, startPoint y: 32, endPoint x: 178, endPoint y: 67, distance: 142.7
click at [40, 32] on link "Загрузить файлы" at bounding box center [37, 35] width 48 height 13
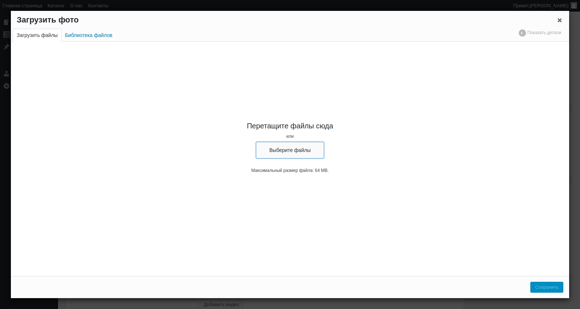
click at [300, 149] on button "Выберите файлы" at bounding box center [290, 150] width 68 height 17
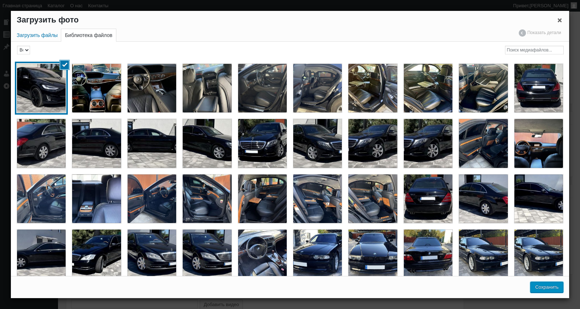
click at [541, 289] on button "Сохранить" at bounding box center [547, 287] width 33 height 11
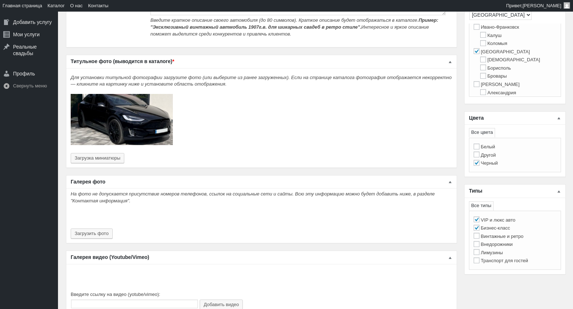
click at [507, 247] on label "Внедорожники" at bounding box center [493, 244] width 39 height 5
click at [480, 247] on input "Внедорожники" at bounding box center [477, 244] width 6 height 6
checkbox input "false"
click at [502, 223] on label "VIP и люкс авто" at bounding box center [495, 219] width 42 height 5
click at [480, 222] on input "VIP и люкс авто" at bounding box center [477, 220] width 6 height 6
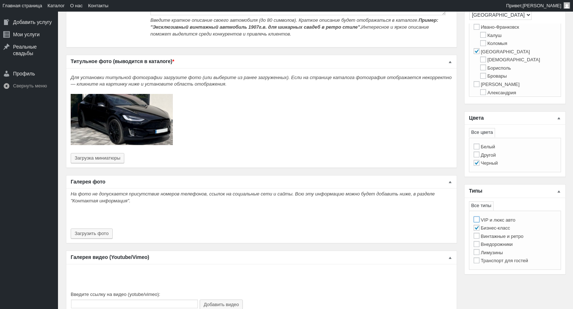
checkbox input "false"
click at [502, 229] on label "Бизнес-класс" at bounding box center [492, 227] width 37 height 5
click at [480, 229] on input "Бизнес-класс" at bounding box center [477, 228] width 6 height 6
click at [504, 224] on li "VIP и люкс авто" at bounding box center [515, 220] width 83 height 8
click at [503, 229] on label "Бизнес-класс" at bounding box center [492, 227] width 37 height 5
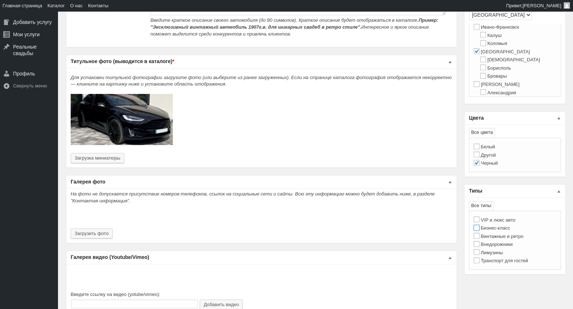
click at [480, 229] on input "Бизнес-класс" at bounding box center [477, 228] width 6 height 6
checkbox input "true"
click at [504, 238] on label "Винтажные и ретро" at bounding box center [499, 236] width 50 height 5
click at [480, 238] on input "Винтажные и ретро" at bounding box center [477, 236] width 6 height 6
click at [508, 239] on label "Винтажные и ретро" at bounding box center [499, 236] width 50 height 5
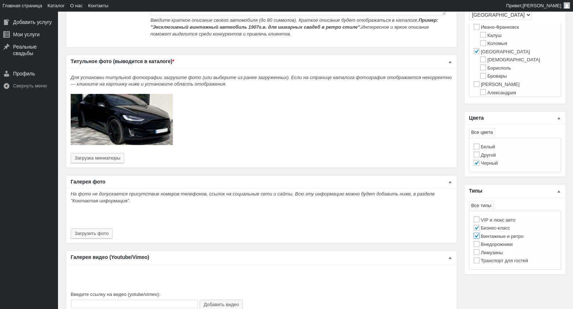
click at [480, 239] on input "Винтажные и ретро" at bounding box center [477, 236] width 6 height 6
checkbox input "false"
click at [498, 247] on label "Внедорожники" at bounding box center [493, 244] width 39 height 5
click at [480, 247] on input "Внедорожники" at bounding box center [477, 244] width 6 height 6
checkbox input "true"
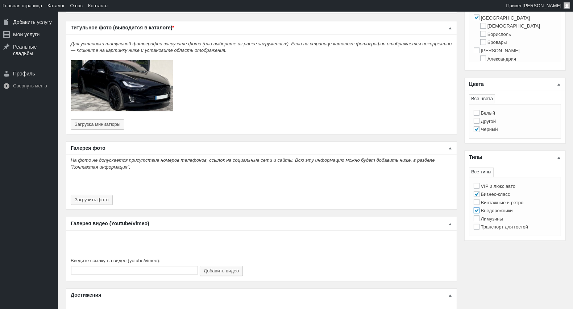
scroll to position [282, 0]
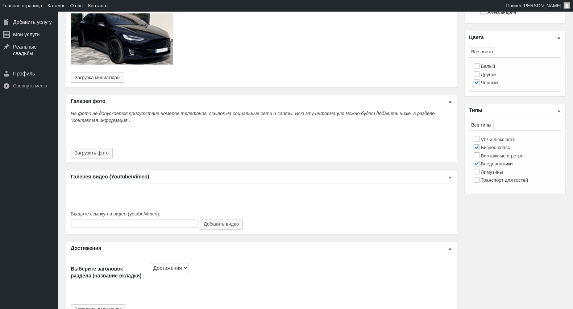
click at [92, 160] on div "На фото не допускается присутствие номеров телефонов, ссылок на социальные сети…" at bounding box center [261, 136] width 391 height 52
click at [96, 156] on button "Загрузить фото" at bounding box center [92, 153] width 42 height 10
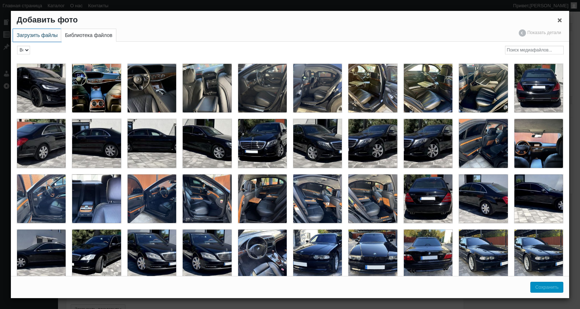
click at [31, 33] on link "Загрузить файлы" at bounding box center [37, 35] width 48 height 13
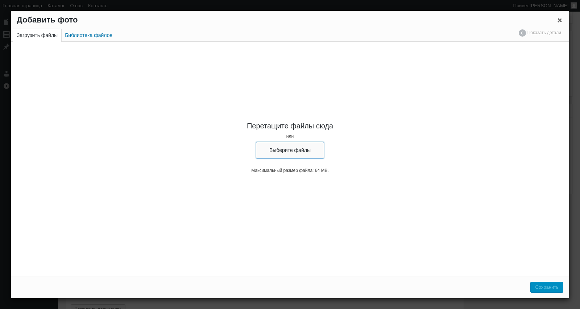
click at [285, 146] on button "Выберите файлы" at bounding box center [290, 150] width 68 height 17
type input "C:\fakepath\Tesla Model X черный прокат без водителя, внедорожник тесла арендов…"
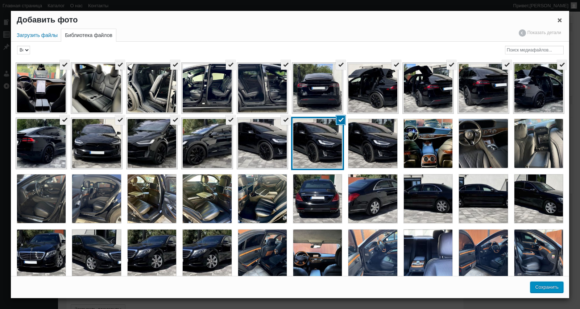
click at [540, 288] on button "Сохранить" at bounding box center [547, 287] width 33 height 11
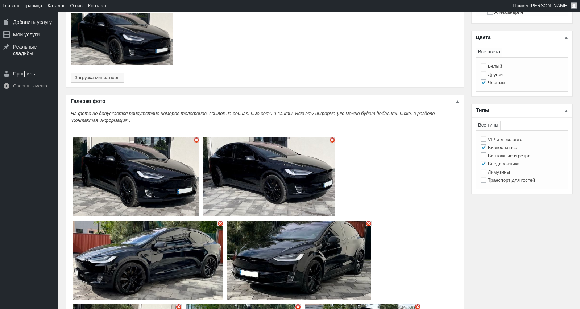
type input "16"
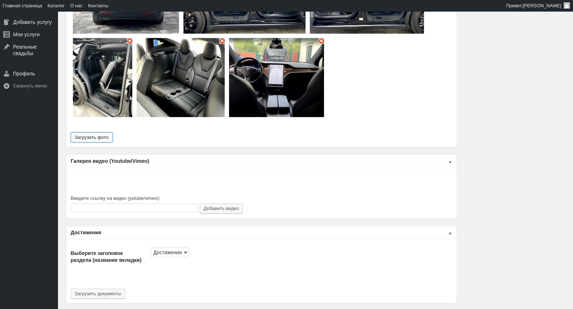
scroll to position [1007, 0]
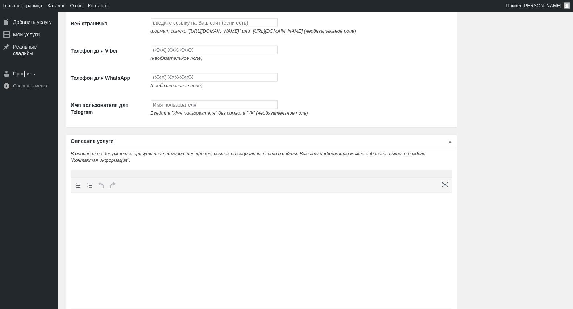
click at [182, 207] on p at bounding box center [261, 206] width 374 height 9
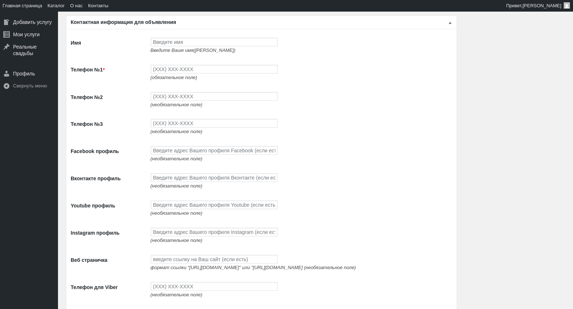
scroll to position [1047, 0]
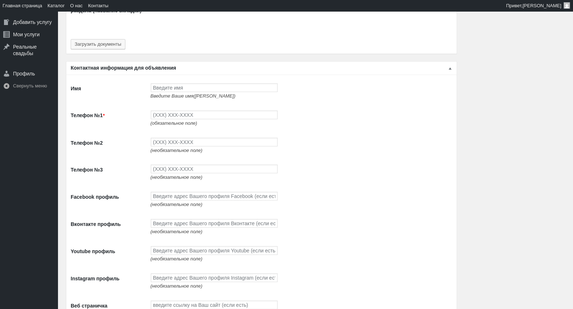
click at [174, 87] on input "Имя" at bounding box center [214, 87] width 127 height 9
type input "[PERSON_NAME]"
type input "(093) 765-5597"
type input "(093) 494-9497"
type input "(096) 494-9497"
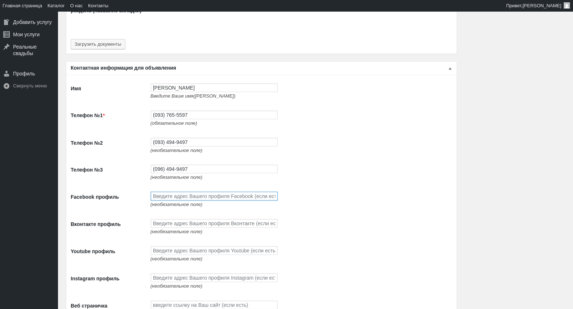
paste input "https://www.facebook.com/profile.php?id=100087672474351"
type input "https://www.facebook.com/profile.php?id=100087672474351"
click at [196, 227] on input "Вконтакте профиль" at bounding box center [214, 223] width 127 height 9
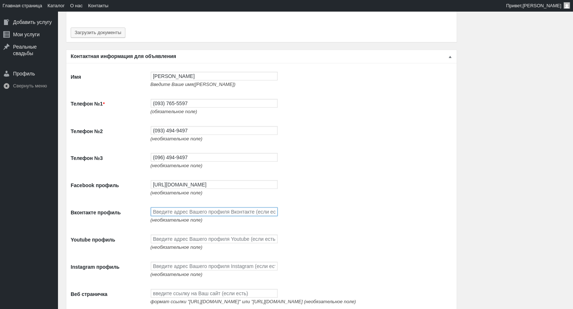
scroll to position [1128, 0]
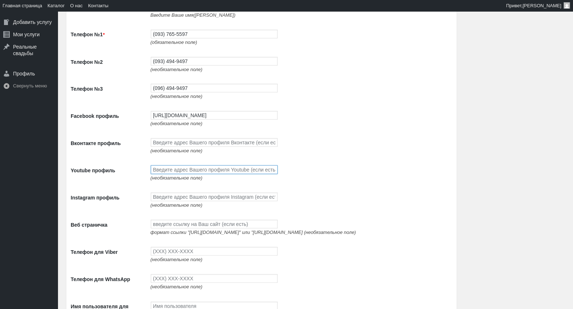
click at [176, 174] on input "Youtube профиль" at bounding box center [214, 169] width 127 height 9
paste input "https://www.youtube.com/channel/UCnpsi_6iHYtwxNPLj1BgTyg"
type input "https://www.youtube.com/channel/UCnpsi_6iHYtwxNPLj1BgTyg"
click at [182, 201] on input "Instagram профиль" at bounding box center [214, 197] width 127 height 9
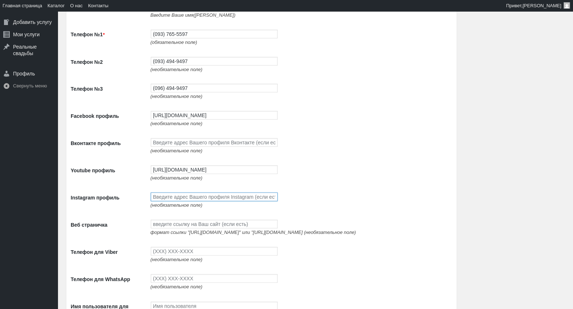
scroll to position [1209, 0]
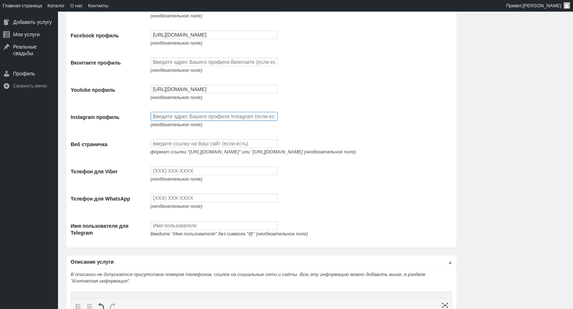
paste input "https://www.instagram.com/avtolimo/"
type input "https://www.instagram.com/avtolimo/"
click at [177, 148] on input "Веб страничка" at bounding box center [214, 143] width 127 height 9
paste input "http://avtolimo.com.ua/"
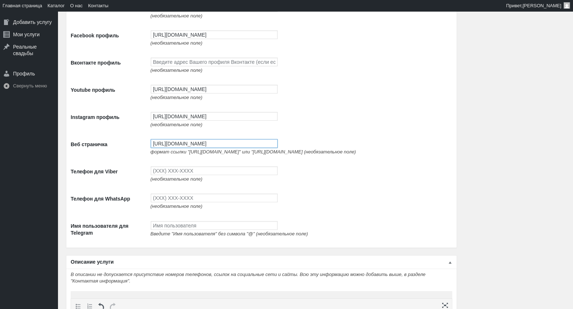
type input "http://avtolimo.com.ua/"
click at [176, 175] on input "Телефон для Viber" at bounding box center [214, 170] width 127 height 9
type input "(093) 765-5597"
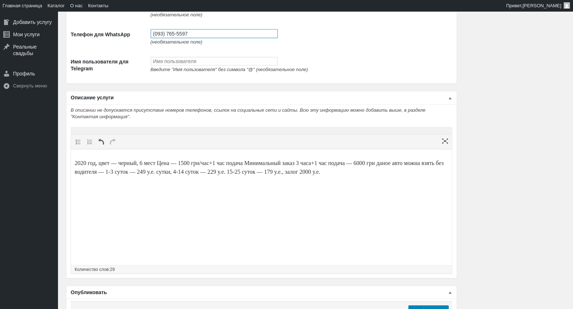
scroll to position [1434, 0]
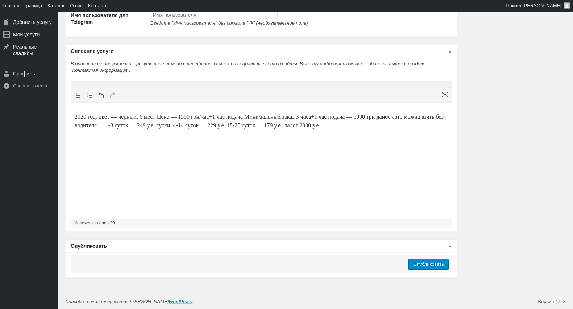
type input "(093) 765-5597"
click at [434, 267] on input "Опубликовать" at bounding box center [429, 264] width 40 height 11
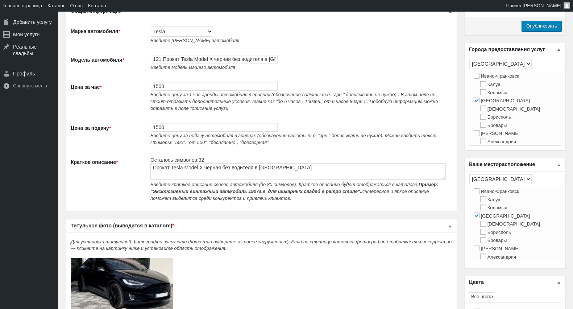
scroll to position [0, 0]
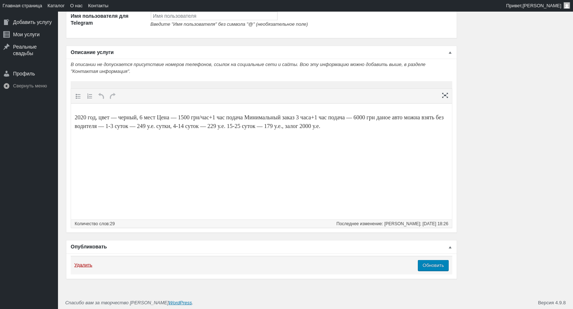
scroll to position [1455, 0]
click at [432, 267] on input "Обновить" at bounding box center [433, 264] width 31 height 11
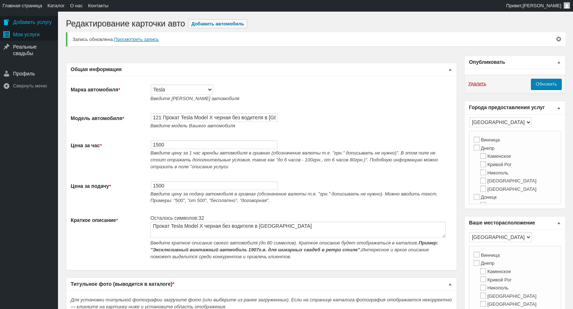
click at [17, 27] on div "Добавить услугу" at bounding box center [29, 22] width 58 height 12
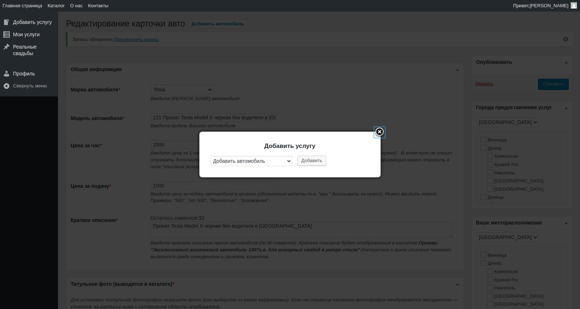
click at [381, 131] on link "Close" at bounding box center [379, 132] width 11 height 11
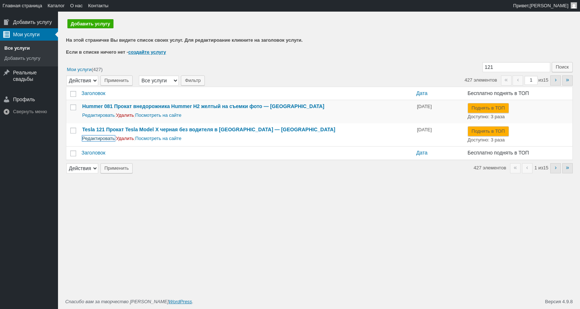
click at [101, 139] on link "Редактировать" at bounding box center [98, 138] width 33 height 5
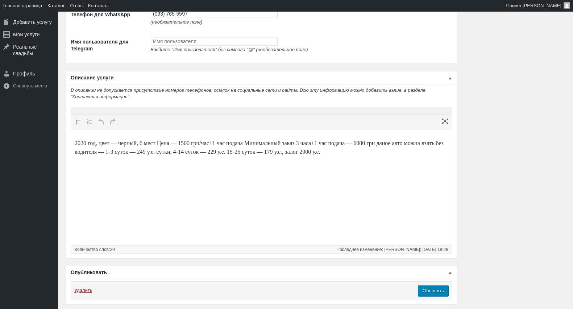
scroll to position [1434, 0]
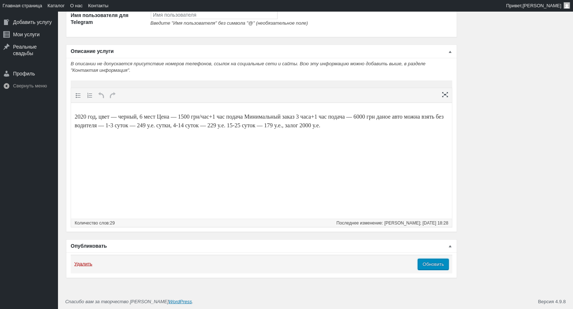
click at [430, 263] on input "Обновить" at bounding box center [433, 264] width 31 height 11
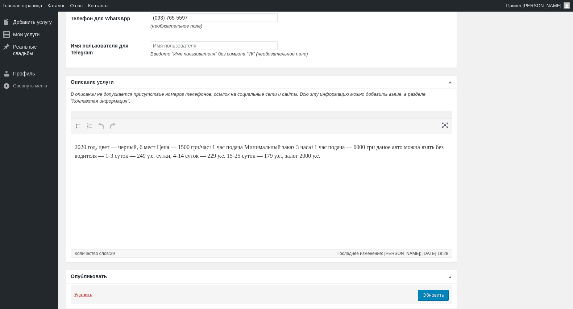
scroll to position [1455, 0]
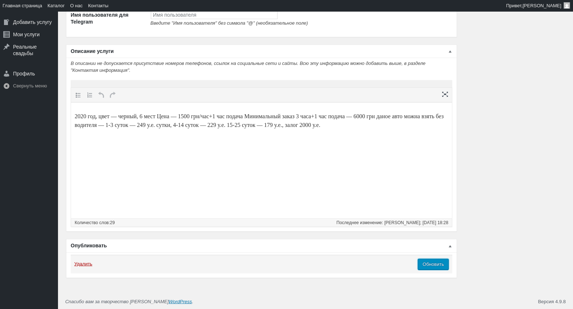
click at [427, 268] on input "Обновить" at bounding box center [433, 264] width 31 height 11
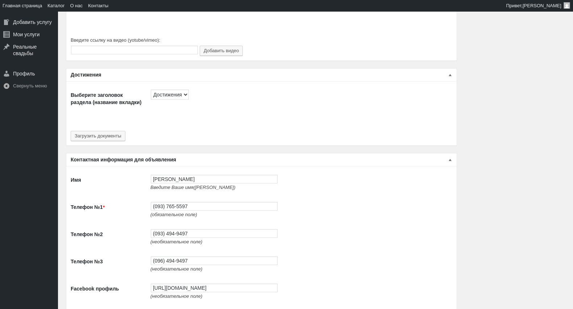
scroll to position [1455, 0]
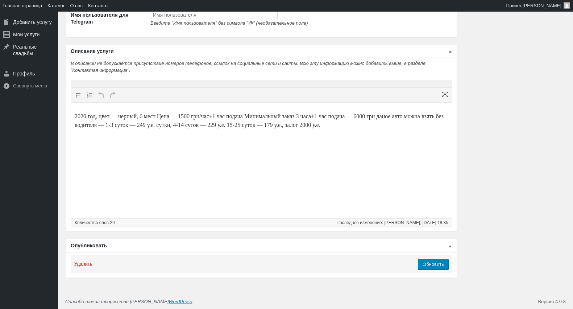
click at [444, 270] on div "Удалить Обновить" at bounding box center [262, 264] width 382 height 18
click at [434, 265] on input "Обновить" at bounding box center [433, 264] width 31 height 11
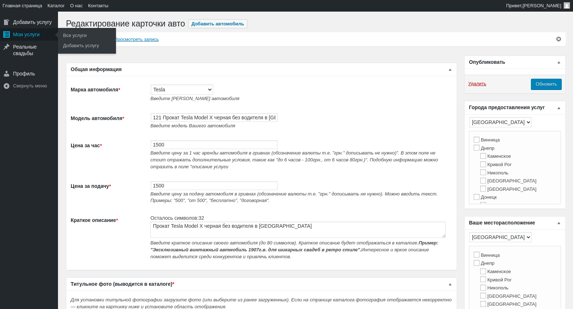
click at [21, 39] on div "Мои услуги" at bounding box center [29, 34] width 58 height 12
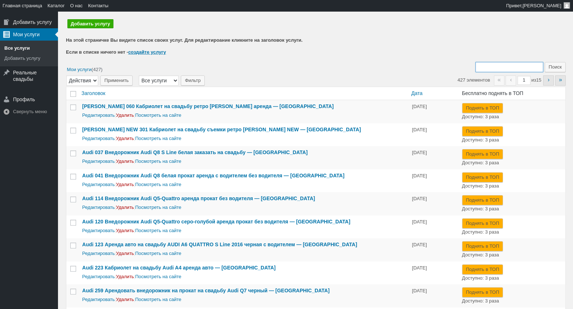
click at [499, 71] on input "Поиск:" at bounding box center [510, 67] width 68 height 10
type input "305"
click at [545, 62] on input "Поиск" at bounding box center [555, 67] width 21 height 10
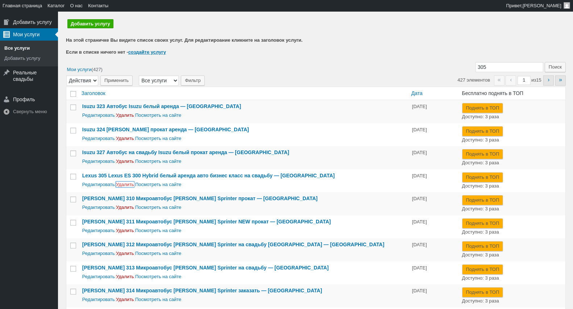
click at [119, 183] on link "Удалить" at bounding box center [125, 184] width 18 height 5
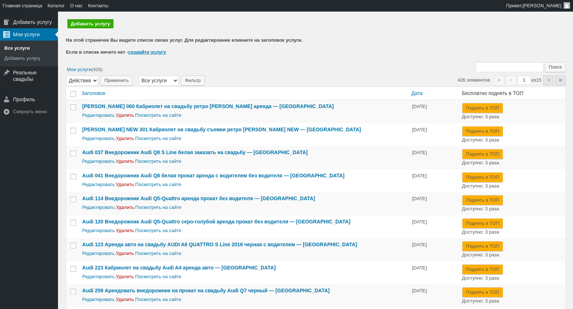
click at [496, 63] on input "Поиск:" at bounding box center [510, 67] width 68 height 10
type input "258"
click at [545, 62] on input "Поиск" at bounding box center [555, 67] width 21 height 10
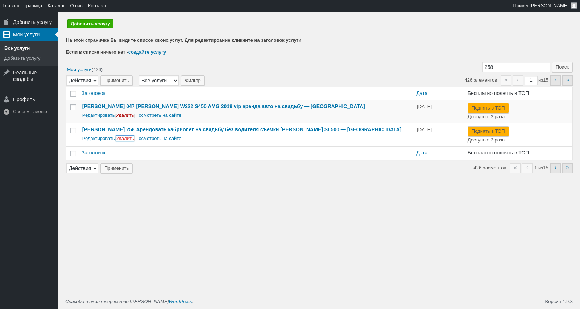
click at [122, 138] on link "Удалить" at bounding box center [125, 138] width 18 height 5
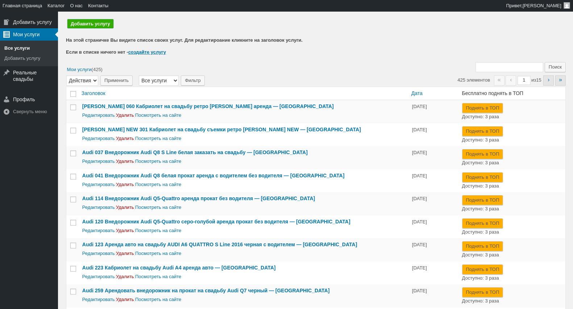
click at [100, 24] on link "Добавить услугу" at bounding box center [90, 23] width 46 height 9
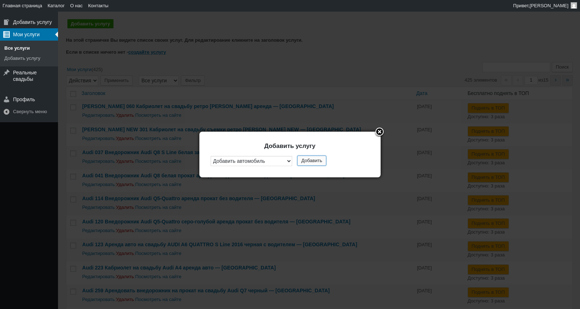
click at [318, 161] on button "Добавить" at bounding box center [311, 161] width 29 height 10
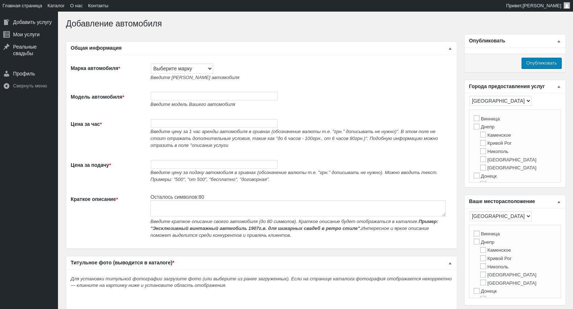
click at [165, 75] on span "Введите [PERSON_NAME] автомобиля" at bounding box center [195, 77] width 89 height 5
click at [165, 69] on select "Выберите марку Acura Alfa Romeo Alpine Aston Martin Audi Austin Barkas (Баркас)…" at bounding box center [182, 68] width 62 height 10
select select "Audi"
click at [151, 63] on select "Выберите марку Acura Alfa Romeo Alpine Aston Martin Audi Austin Barkas (Баркас)…" at bounding box center [182, 68] width 62 height 10
type input "Audi"
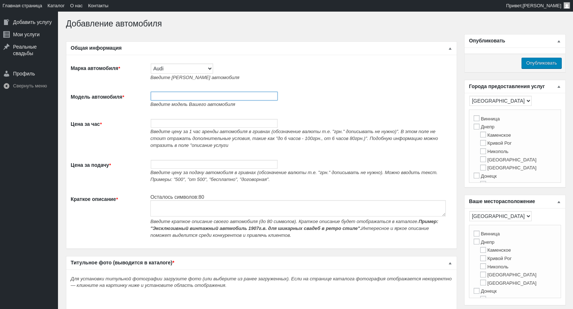
click at [169, 96] on input "Модель автомобиля *" at bounding box center [214, 96] width 127 height 9
paste input "Прокат авто Audi A4 без водія"
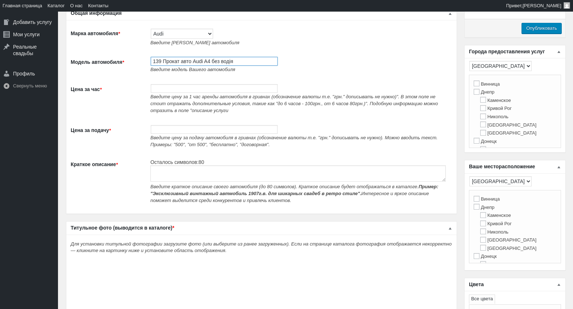
scroll to position [40, 0]
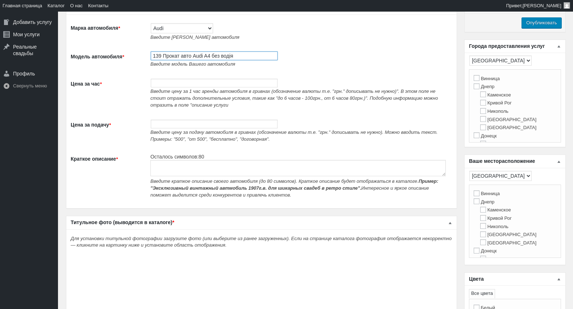
drag, startPoint x: 162, startPoint y: 59, endPoint x: 260, endPoint y: 59, distance: 98.3
click at [260, 59] on input "139 Прокат авто Audi A4 без водія" at bounding box center [214, 56] width 127 height 9
paste input "Прокат авто Audi A4 без водител"
click at [163, 55] on input "139Прокат авто Audi A4 без водителя" at bounding box center [214, 56] width 127 height 9
type input "139 Прокат авто Audi A4 без водителя"
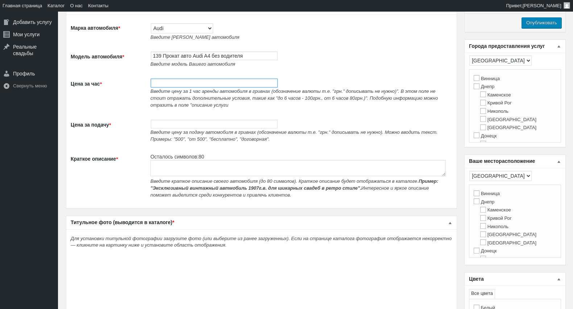
click at [183, 83] on input "Цена за час *" at bounding box center [214, 83] width 127 height 9
type input "600"
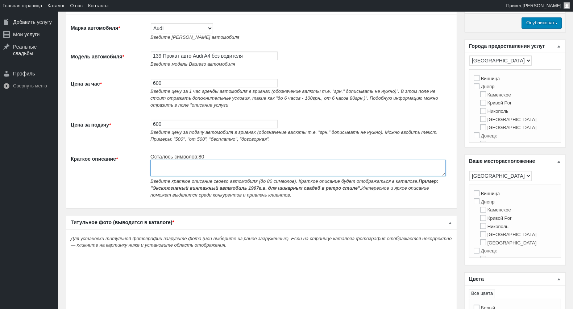
click at [176, 168] on textarea "Краткое описание *" at bounding box center [299, 168] width 296 height 16
paste textarea "Прокат авто Audi A4 без водителя"
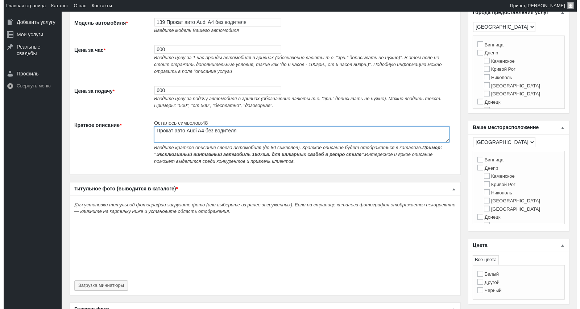
scroll to position [121, 0]
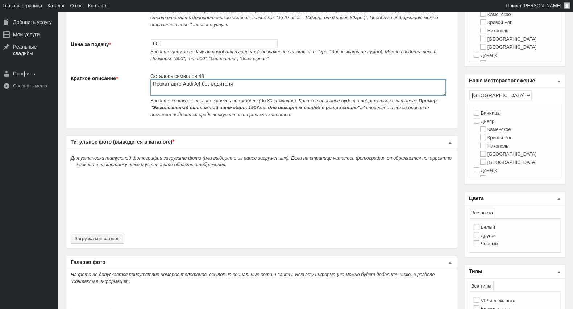
type textarea "Прокат авто Audi A4 без водителя"
click at [121, 234] on div "Для установки титульной фотографии загрузите фото (или выберите из ранее загруж…" at bounding box center [261, 198] width 391 height 100
click at [119, 244] on button "Загрузка миниатюры" at bounding box center [98, 239] width 54 height 10
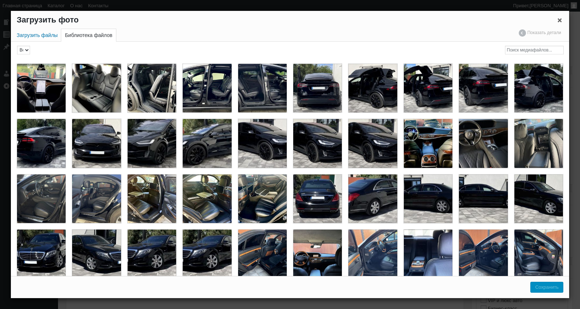
click at [52, 42] on div "Загрузить файлы Библиотека файлов Показать детали Скрыть детали" at bounding box center [290, 35] width 559 height 13
click at [52, 40] on link "Загрузить файлы" at bounding box center [37, 35] width 48 height 13
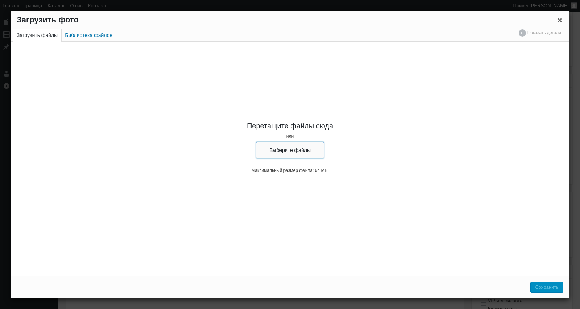
click at [300, 157] on button "Выберите файлы" at bounding box center [290, 150] width 68 height 17
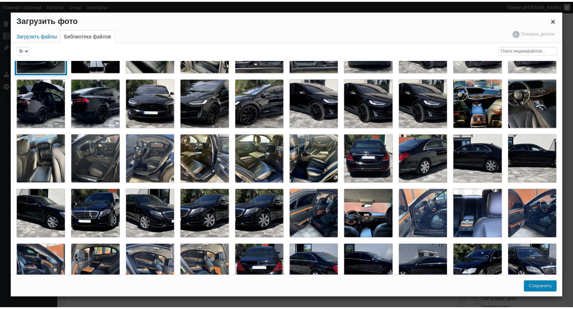
scroll to position [0, 0]
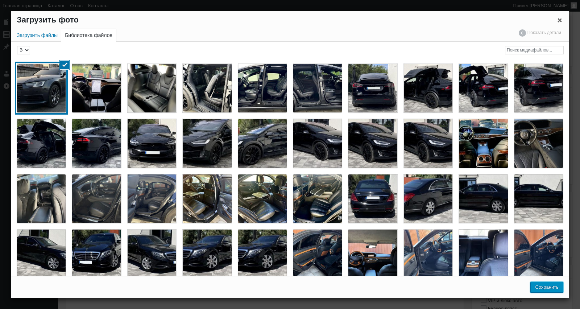
click at [554, 290] on button "Сохранить" at bounding box center [547, 287] width 33 height 11
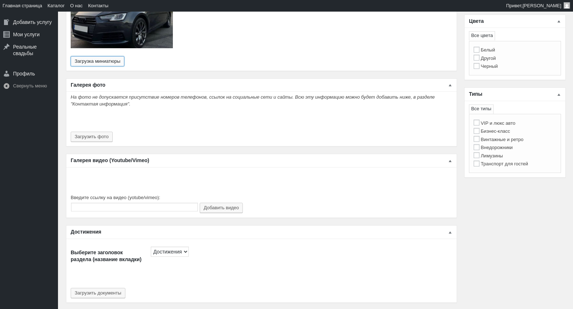
scroll to position [403, 0]
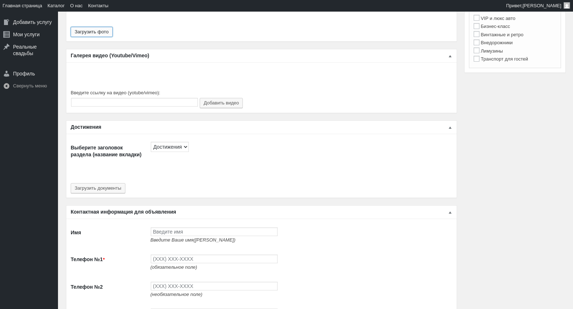
click at [95, 33] on button "Загрузить фото" at bounding box center [92, 32] width 42 height 10
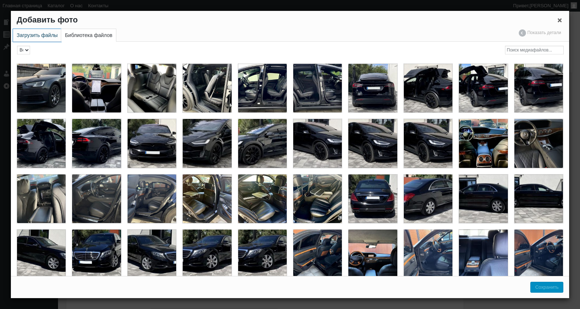
click at [53, 36] on link "Загрузить файлы" at bounding box center [37, 35] width 48 height 13
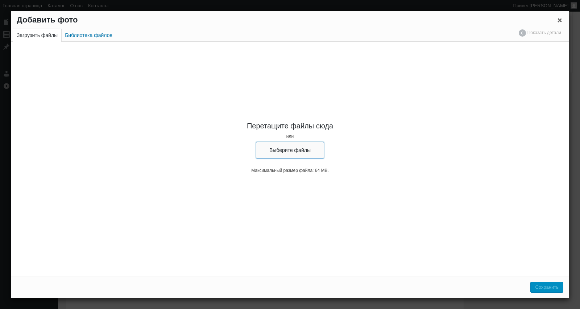
click at [302, 148] on button "Выберите файлы" at bounding box center [290, 150] width 68 height 17
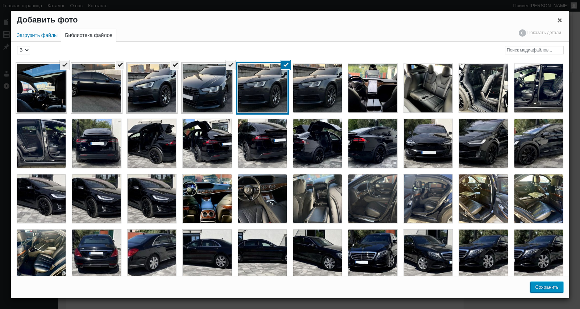
click at [540, 287] on button "Сохранить" at bounding box center [547, 287] width 33 height 11
type input "5"
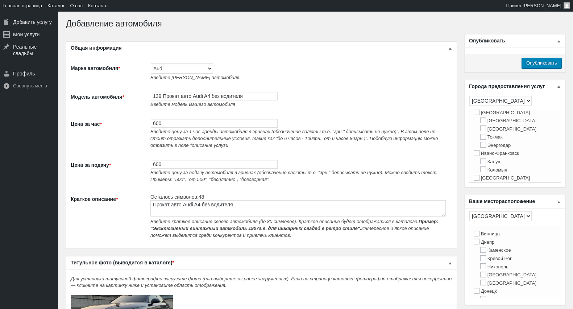
scroll to position [161, 0]
click at [487, 140] on label "Киев" at bounding box center [502, 137] width 56 height 5
click at [480, 140] on input "Киев" at bounding box center [477, 138] width 6 height 6
checkbox input "true"
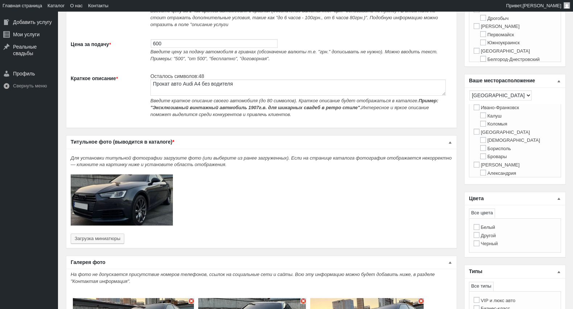
click at [486, 135] on label "Киев" at bounding box center [502, 131] width 56 height 5
click at [480, 135] on input "Киев" at bounding box center [477, 132] width 6 height 6
checkbox input "true"
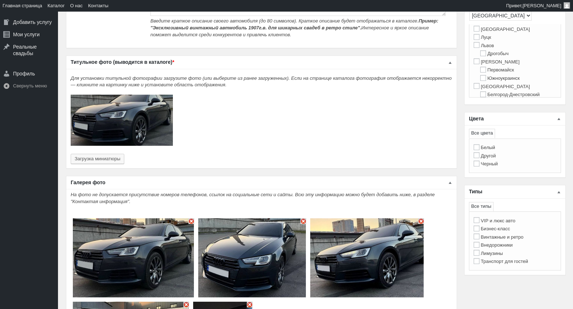
scroll to position [201, 0]
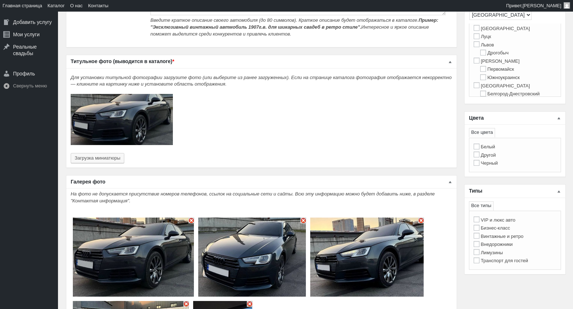
click at [494, 166] on label "Черный" at bounding box center [486, 162] width 24 height 5
click at [480, 166] on input "Черный" at bounding box center [477, 163] width 6 height 6
checkbox input "true"
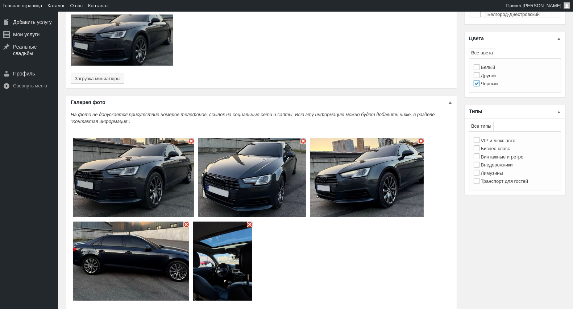
scroll to position [282, 0]
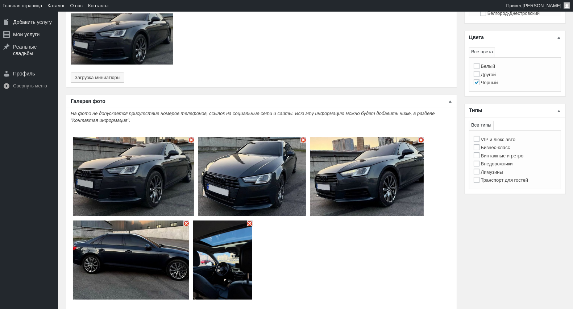
click at [499, 142] on label "VIP и люкс авто" at bounding box center [495, 139] width 42 height 5
click at [480, 142] on input "VIP и люкс авто" at bounding box center [477, 139] width 6 height 6
checkbox input "true"
click at [495, 150] on label "Бизнес-класс" at bounding box center [492, 147] width 37 height 5
click at [480, 150] on input "Бизнес-класс" at bounding box center [477, 147] width 6 height 6
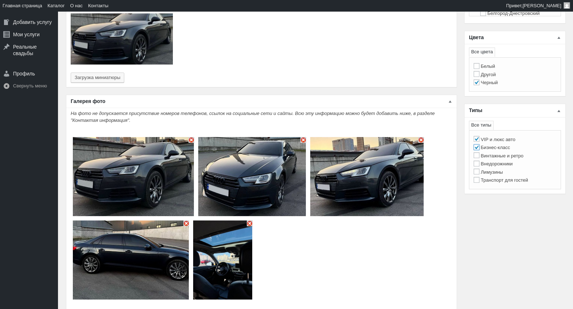
checkbox input "true"
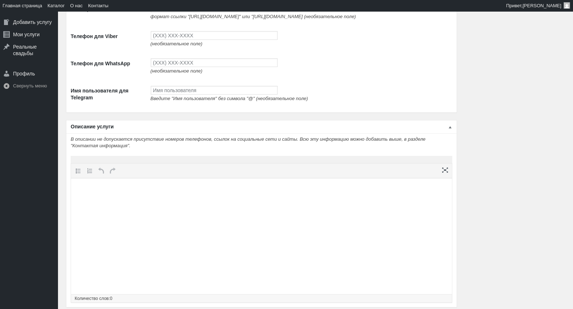
scroll to position [1047, 0]
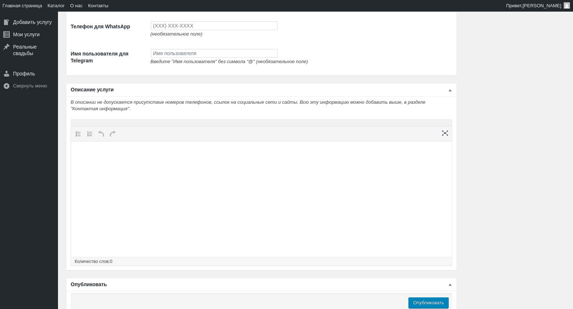
click at [224, 169] on html at bounding box center [261, 155] width 381 height 28
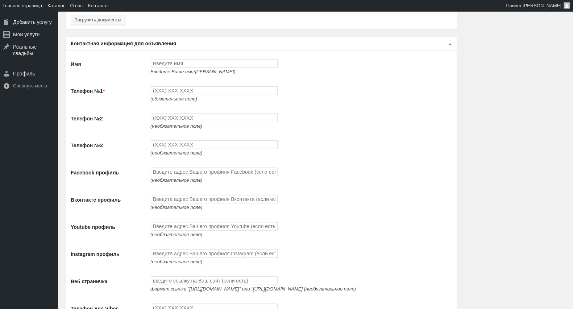
scroll to position [644, 0]
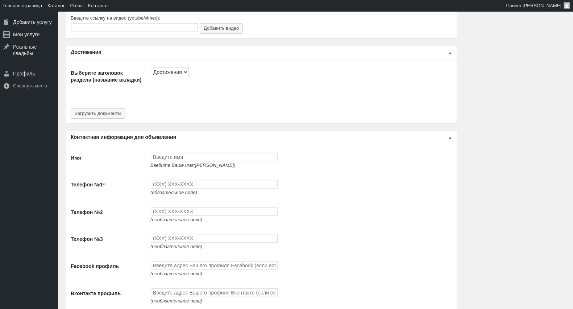
click at [171, 152] on td "Введите Ваше имя(ФИО)" at bounding box center [300, 160] width 306 height 27
click at [209, 157] on input "Имя" at bounding box center [214, 157] width 127 height 9
type input "J"
click at [212, 157] on input "Ольг7а" at bounding box center [214, 157] width 127 height 9
type input "Ольгга"
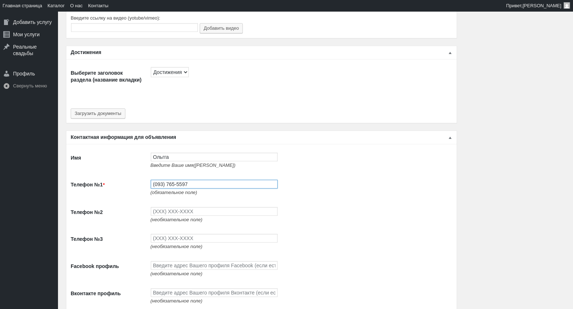
type input "(093) 765-5597"
type input "(093) 494-9497"
type input "(096) 494-9497"
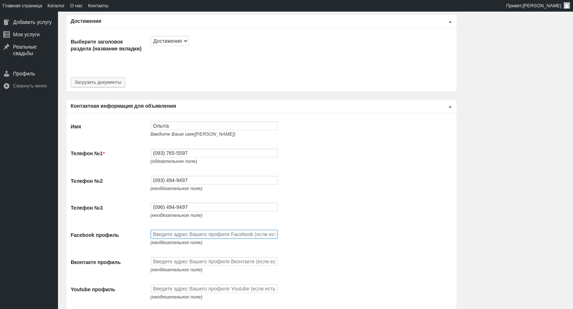
scroll to position [685, 0]
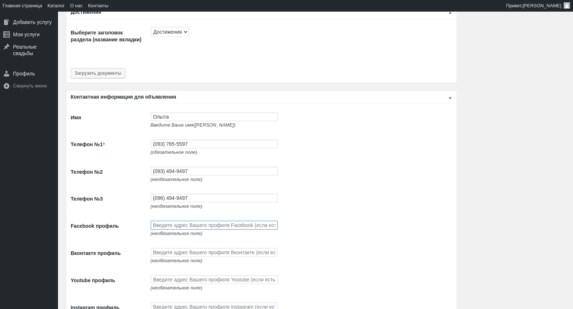
paste input "https://www.facebook.com/profile.php?id=100087672474351"
type input "https://www.facebook.com/profile.php?id=100087672474351"
drag, startPoint x: 176, startPoint y: 253, endPoint x: 176, endPoint y: 263, distance: 10.2
click at [176, 254] on td "(необязательное поле)" at bounding box center [300, 255] width 306 height 27
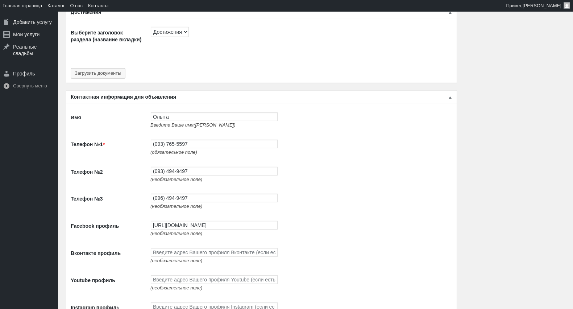
scroll to position [0, 0]
click at [176, 257] on input "Вконтакте профиль" at bounding box center [214, 252] width 127 height 9
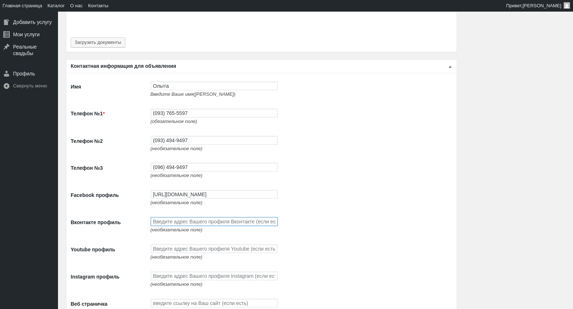
scroll to position [766, 0]
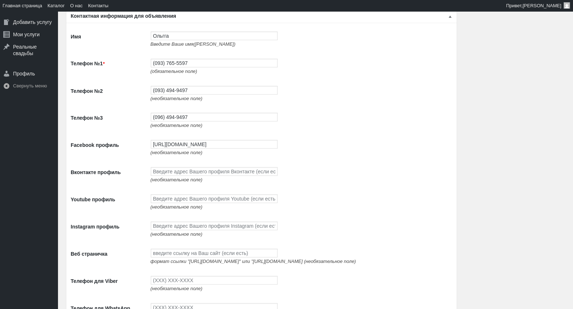
click at [171, 210] on span "(необязательное поле)" at bounding box center [177, 206] width 52 height 5
click at [169, 203] on input "Youtube профиль" at bounding box center [214, 198] width 127 height 9
paste input "https://www.youtube.com/channel/UCnpsi_6iHYtwxNPLj1BgTyg"
type input "https://www.youtube.com/channel/UCnpsi_6iHYtwxNPLj1BgTyg"
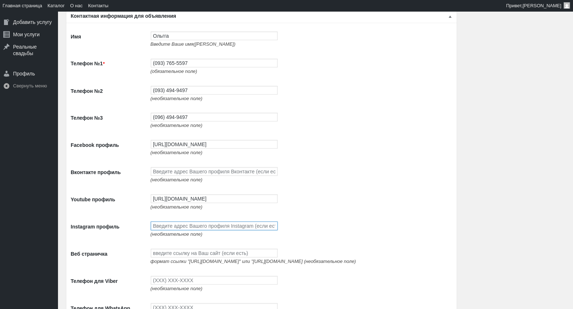
click at [168, 230] on input "Instagram профиль" at bounding box center [214, 226] width 127 height 9
paste input "https://www.instagram.com/avtolimo/"
type input "https://www.instagram.com/avtolimo/"
click at [193, 258] on input "Веб страничка" at bounding box center [214, 253] width 127 height 9
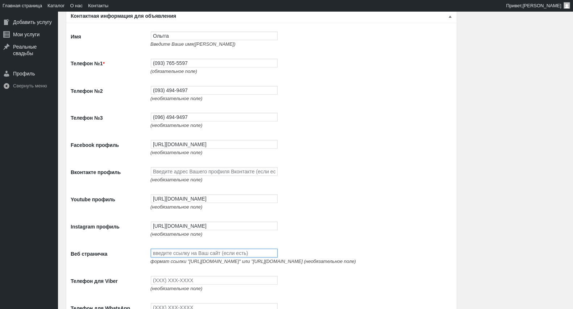
paste input "http://avtolimo.com.ua/"
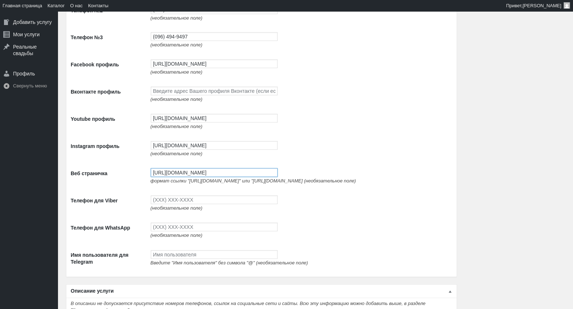
type input "http://avtolimo.com.ua/"
click at [176, 204] on input "Телефон для Viber" at bounding box center [214, 199] width 127 height 9
type input "(093) 765-5597"
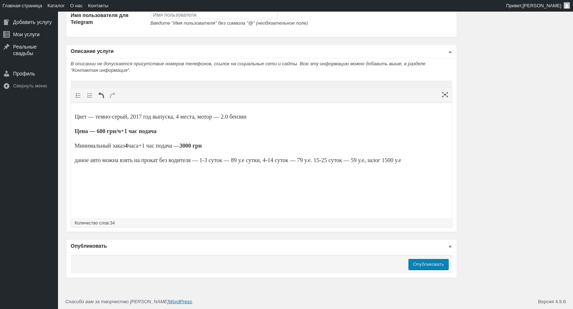
scroll to position [1100, 0]
type input "(093) 765-5597"
click at [421, 263] on input "Опубликовать" at bounding box center [429, 264] width 40 height 11
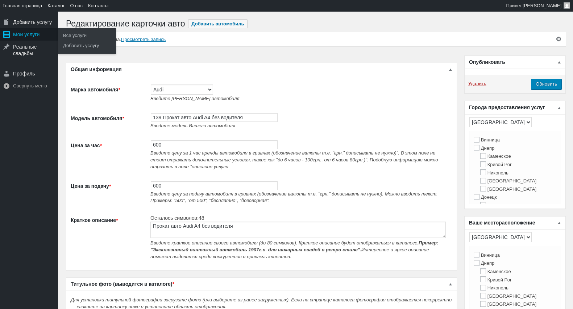
click at [26, 28] on div "Мои услуги" at bounding box center [29, 34] width 58 height 12
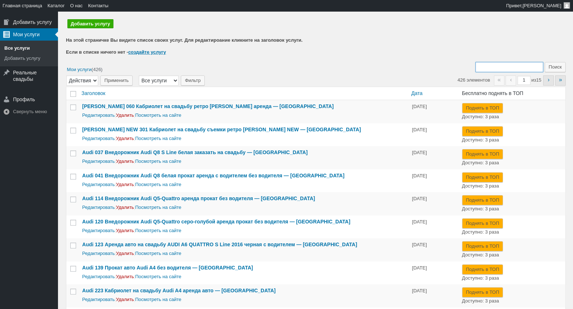
click at [510, 63] on input "Поиск:" at bounding box center [510, 67] width 68 height 10
type input "139"
click at [545, 62] on input "Поиск" at bounding box center [555, 67] width 21 height 10
